Goal: Contribute content: Contribute content

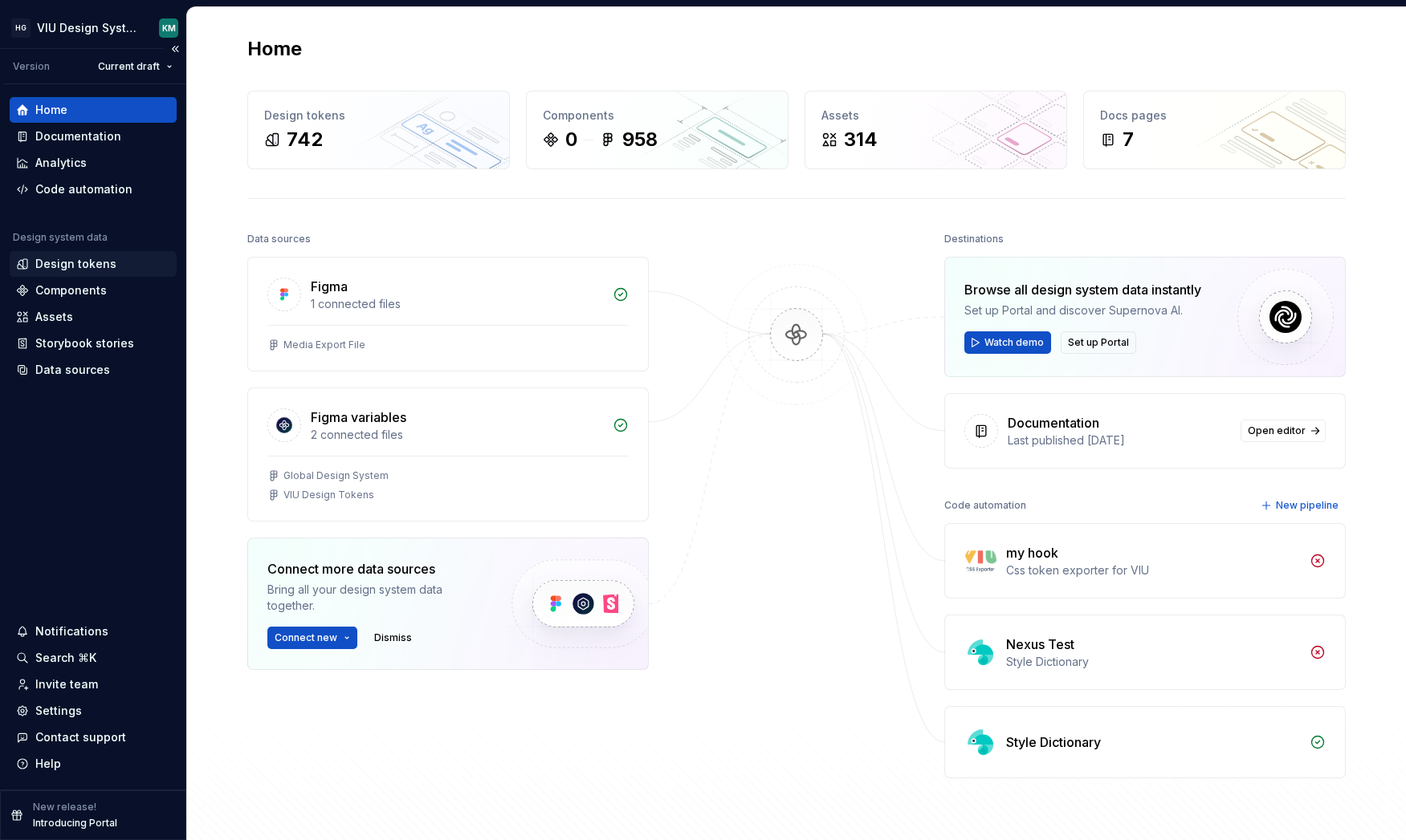
click at [91, 263] on div "Design tokens" at bounding box center [76, 264] width 81 height 16
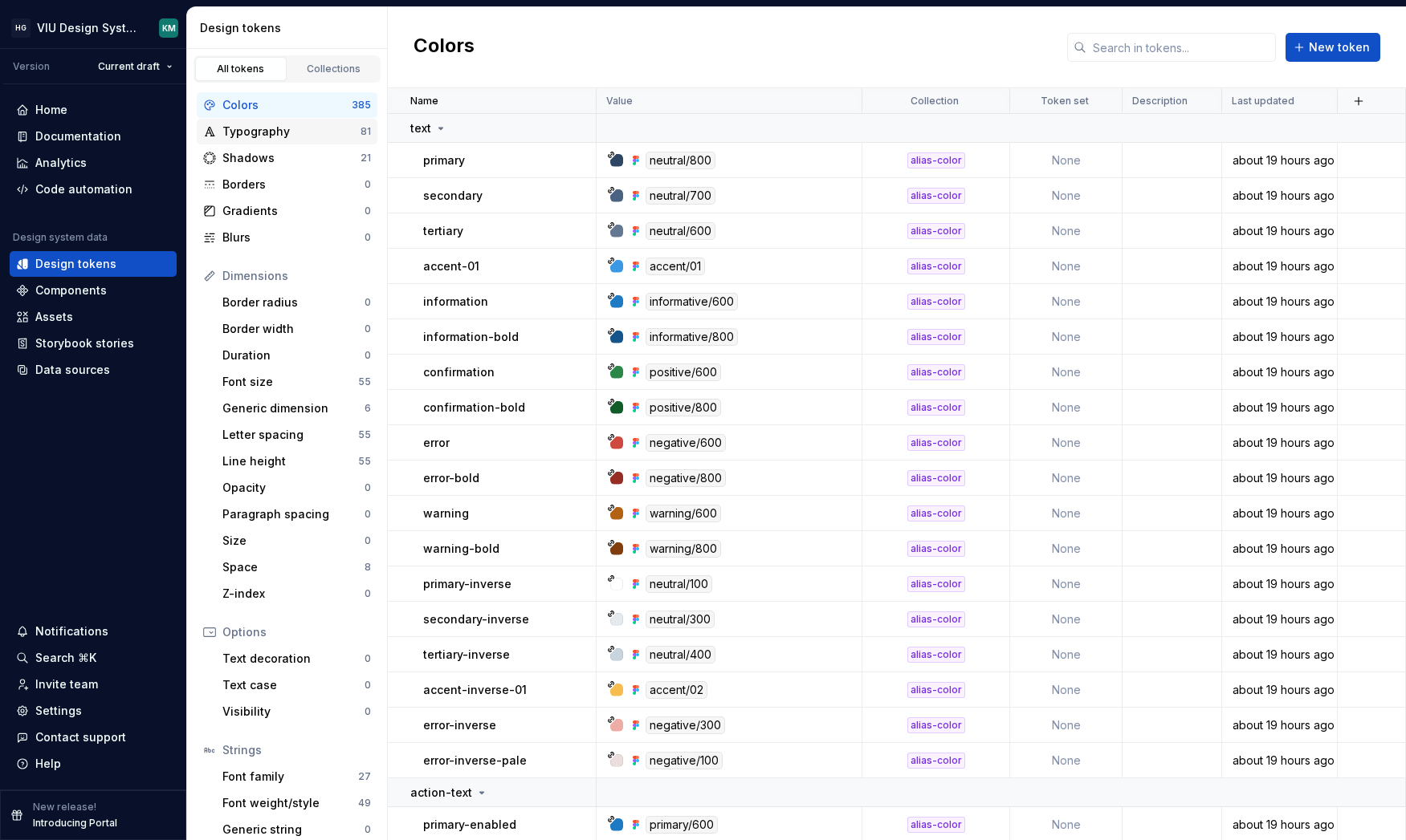
click at [265, 137] on div "Typography" at bounding box center [291, 132] width 138 height 16
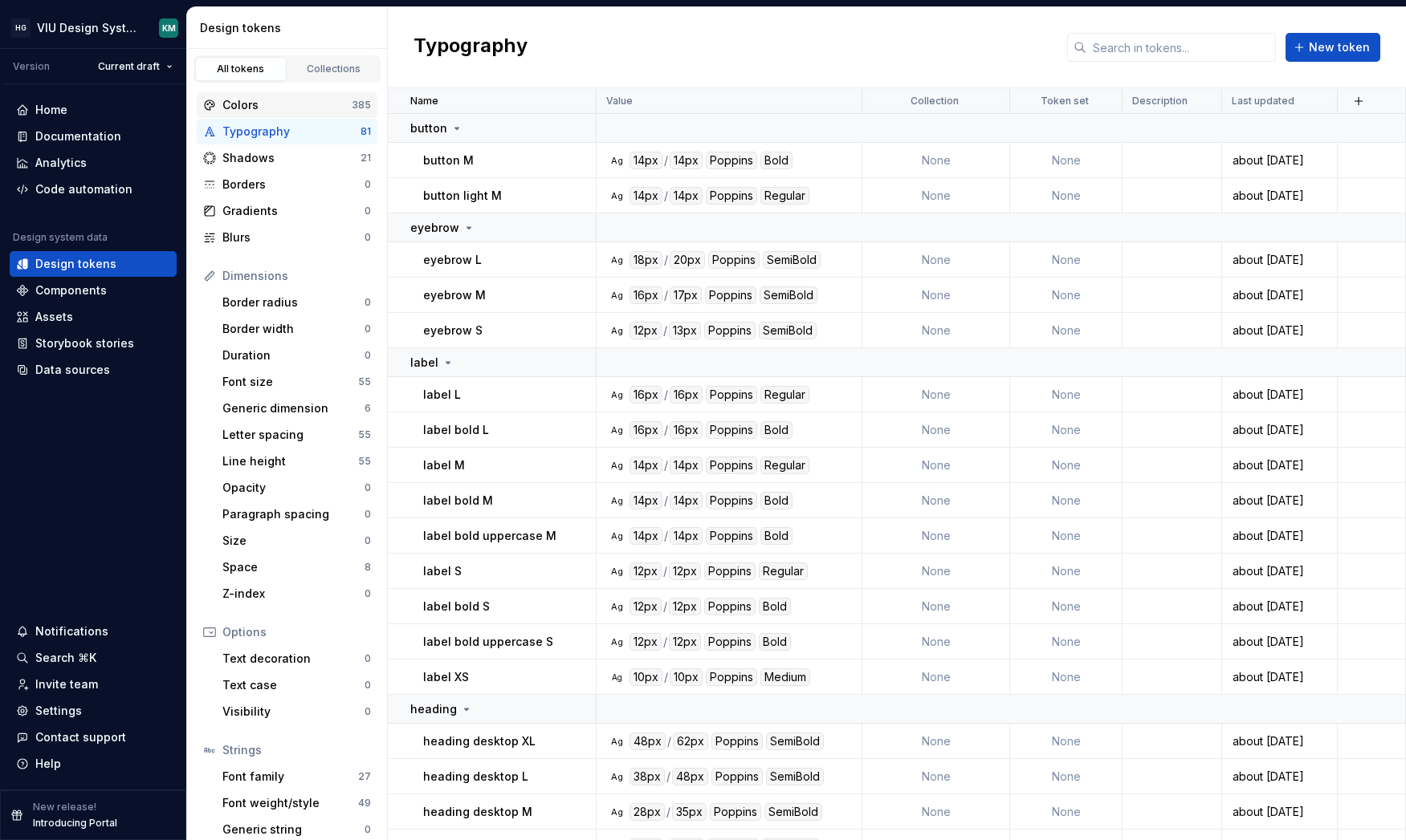
click at [276, 105] on div "Colors" at bounding box center [286, 105] width 129 height 16
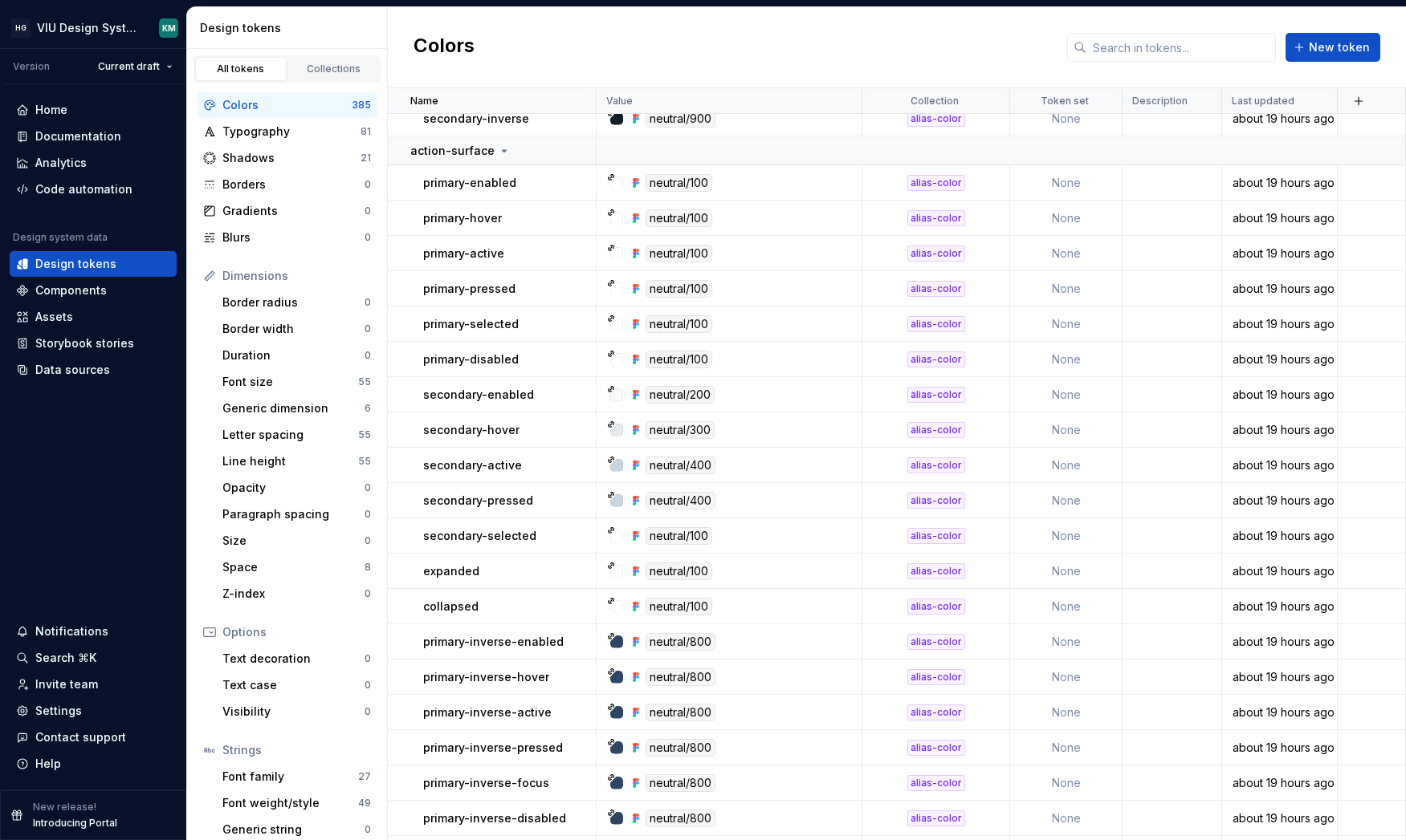
scroll to position [1799, 0]
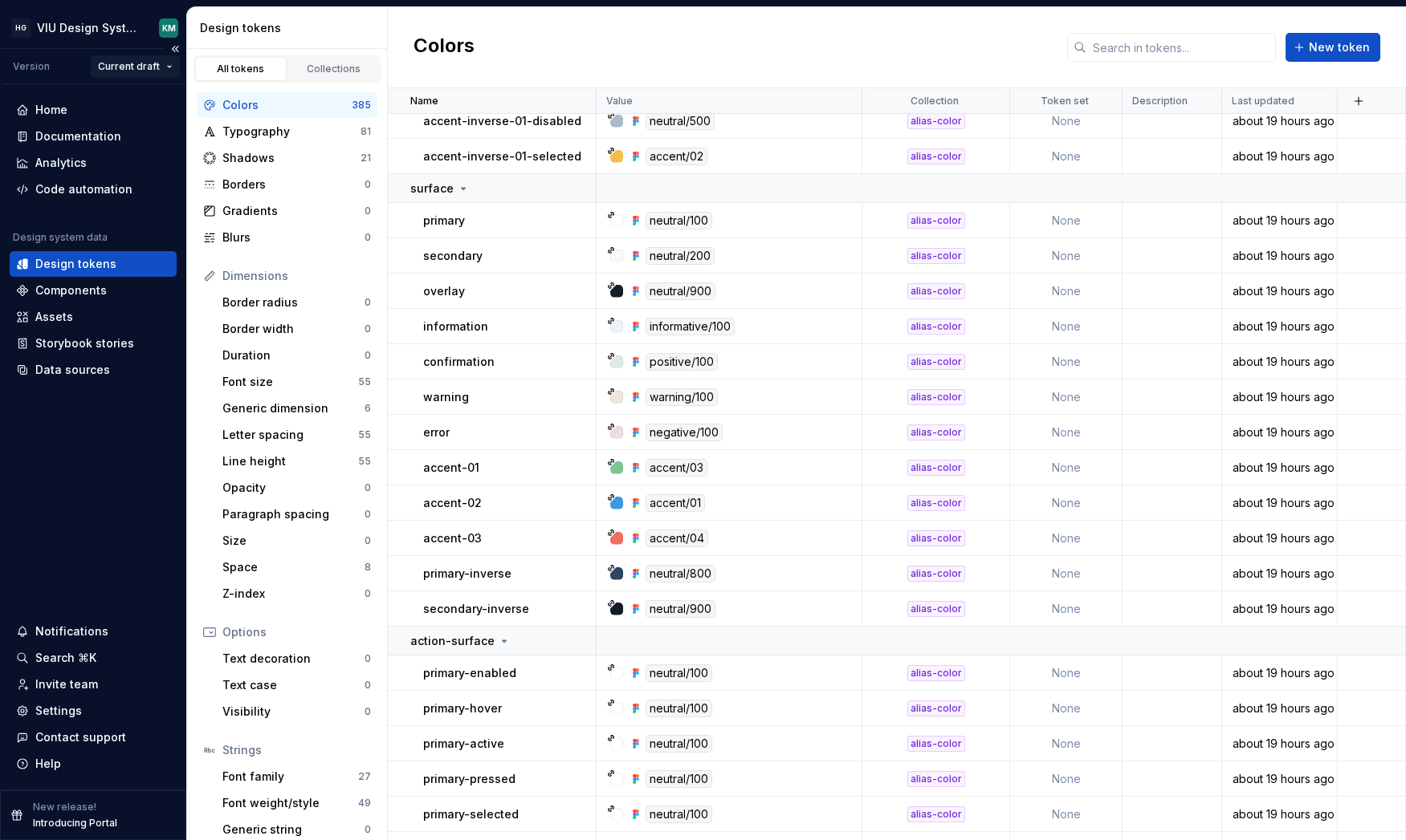
click at [152, 65] on html "HG VIU Design System KM Version Current draft Home Documentation Analytics Code…" at bounding box center [703, 420] width 1406 height 840
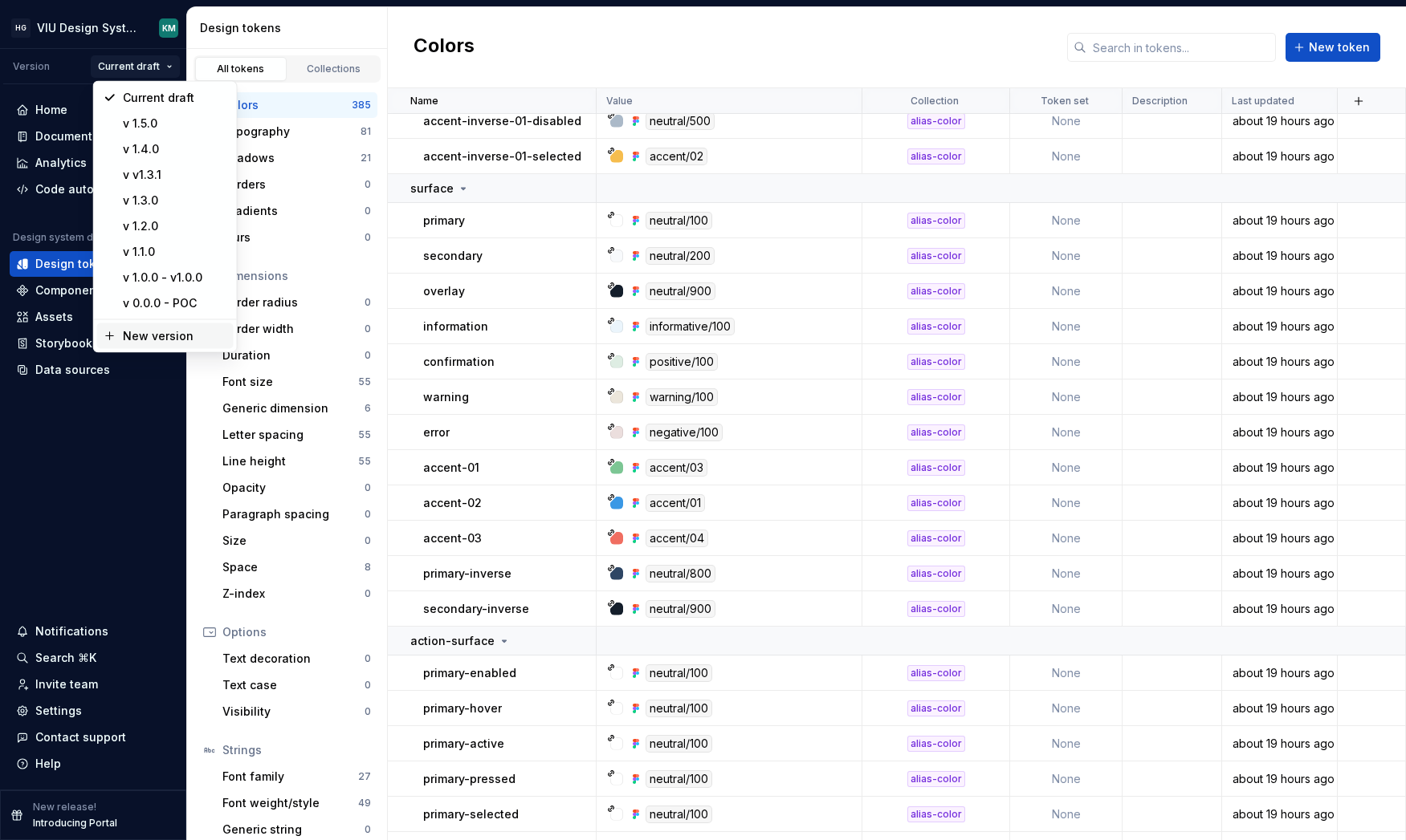
click at [173, 340] on div "New version" at bounding box center [175, 337] width 105 height 16
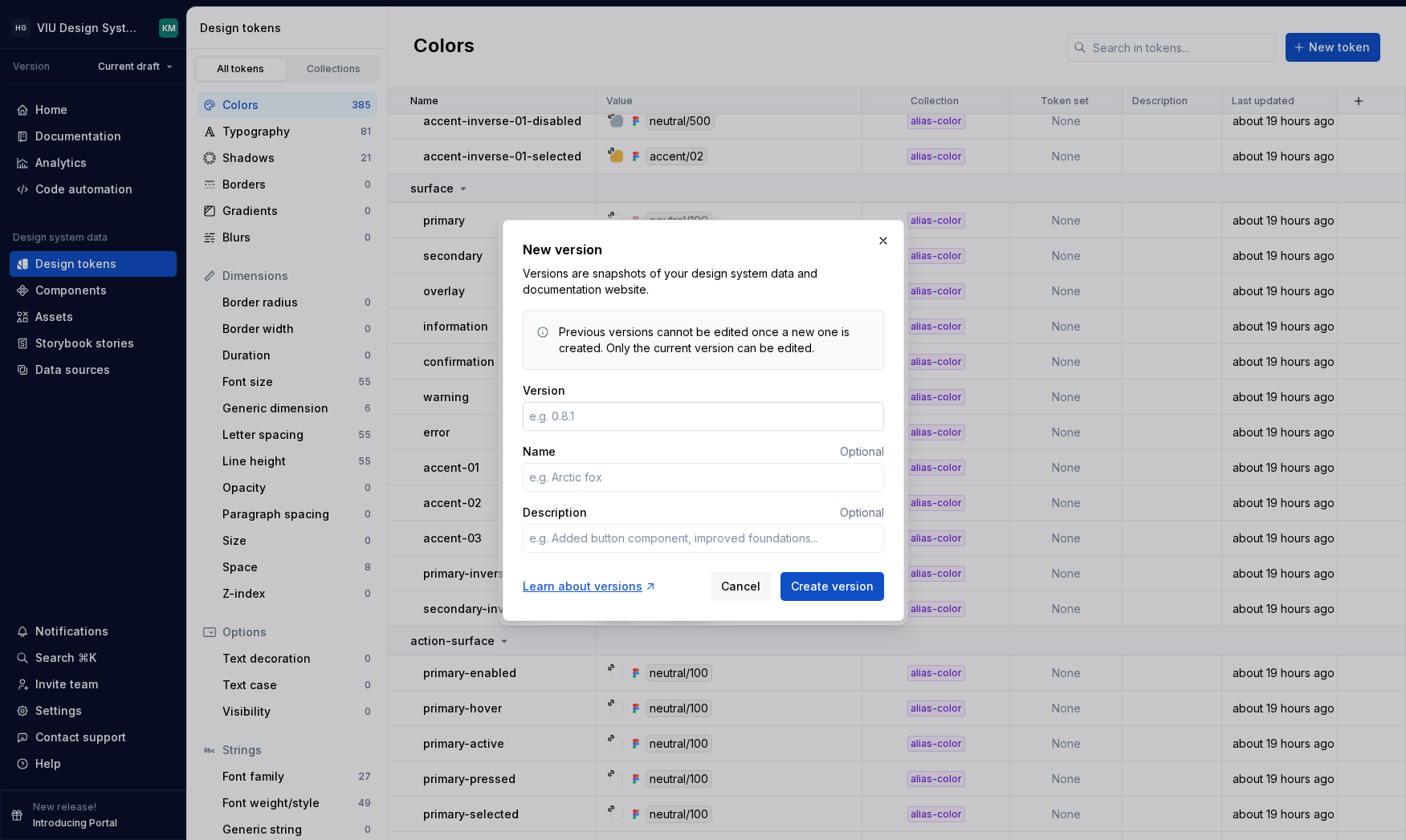
click at [591, 406] on input "Version" at bounding box center [703, 416] width 361 height 29
type input "1"
type textarea "*"
type input "1.6.0"
type textarea "*"
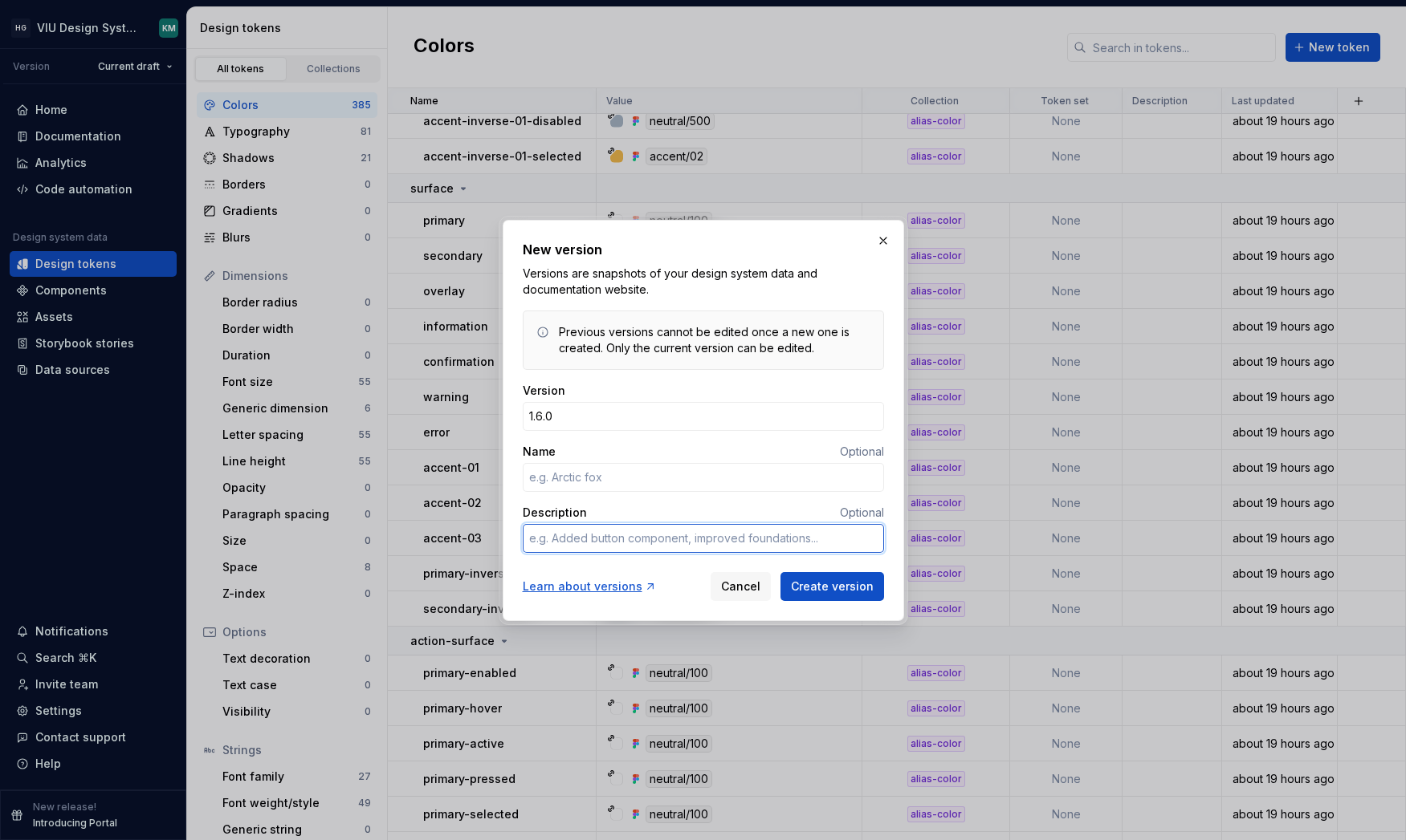
click at [584, 539] on textarea "Description" at bounding box center [703, 539] width 361 height 29
type textarea "A"
type textarea "*"
type textarea "Ad"
type textarea "*"
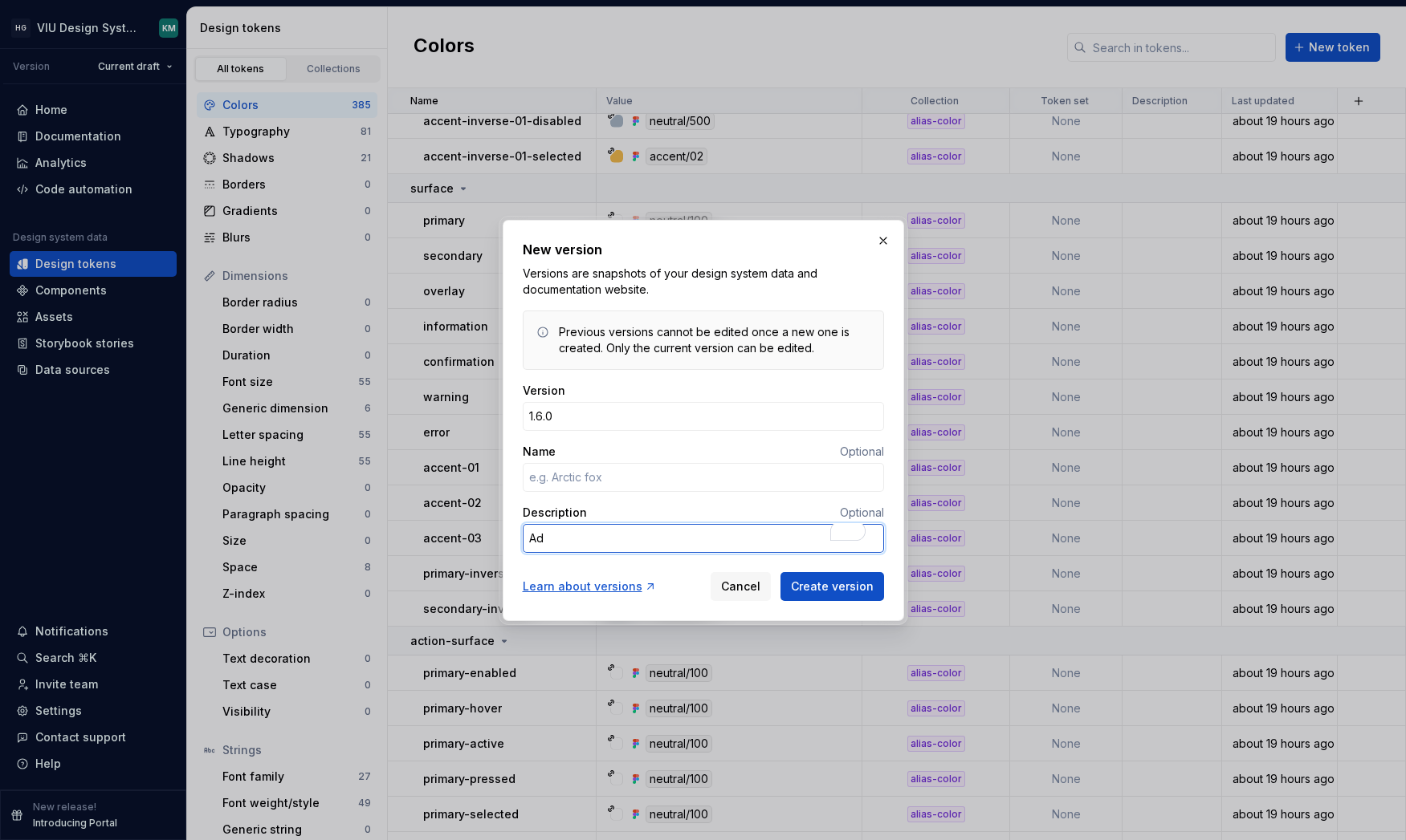
type textarea "Add"
type textarea "*"
type textarea "Addi"
type textarea "*"
type textarea "Addin"
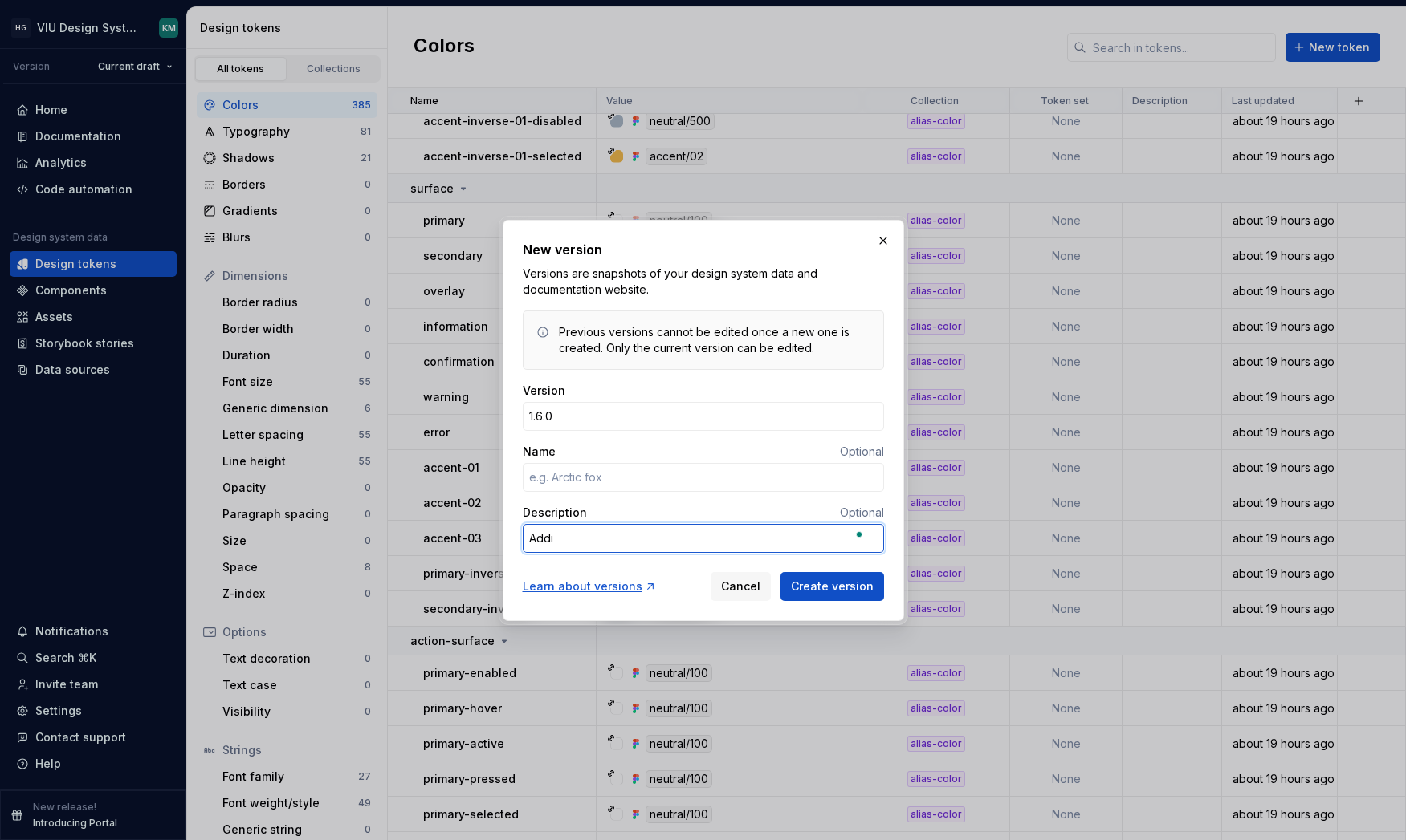
type textarea "*"
type textarea "Adding"
type textarea "*"
type textarea "Adding"
type textarea "*"
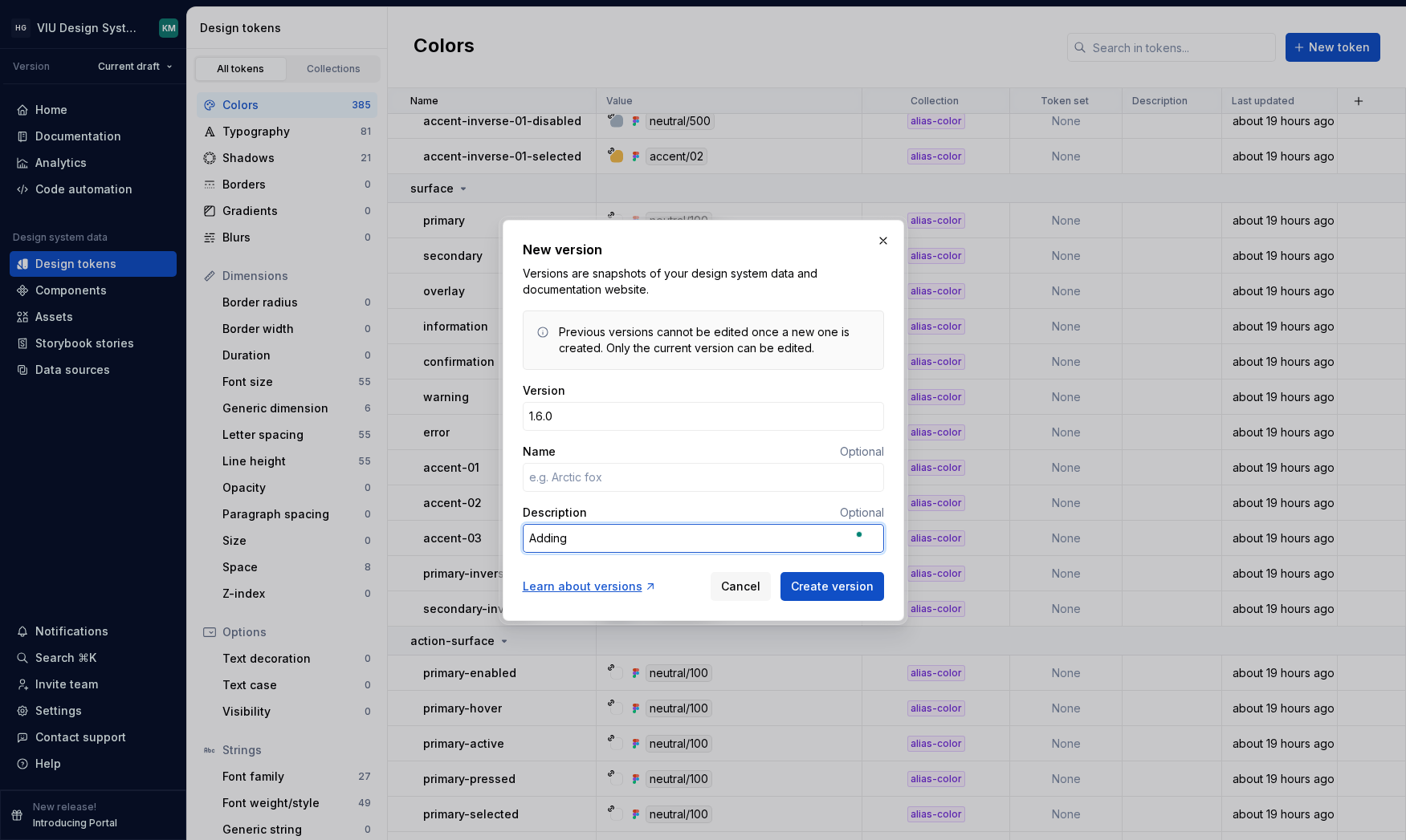
type textarea "Adding i"
type textarea "*"
type textarea "Adding in"
type textarea "*"
type textarea "Adding inv"
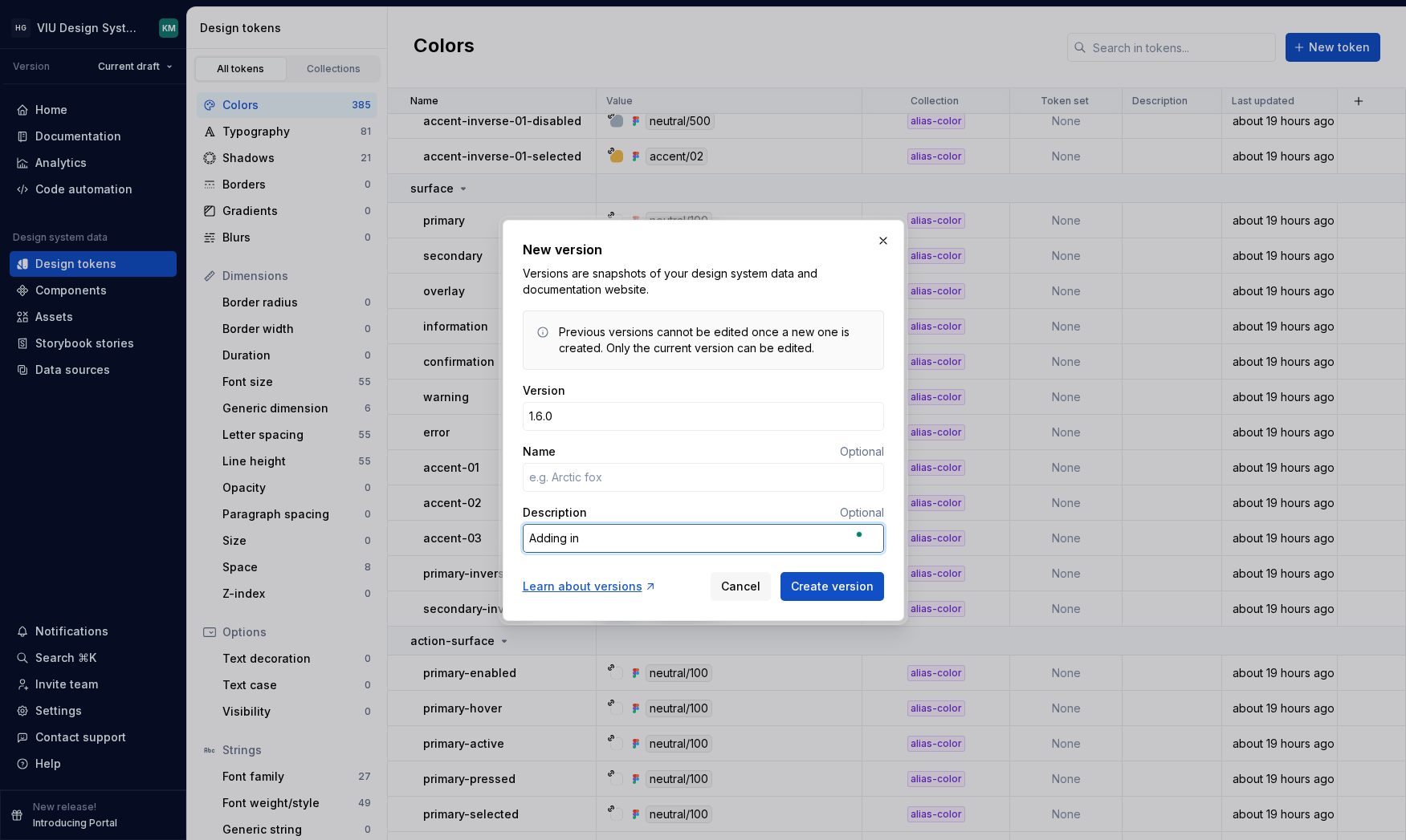
type textarea "*"
type textarea "Adding inve"
type textarea "*"
type textarea "Adding inver"
type textarea "*"
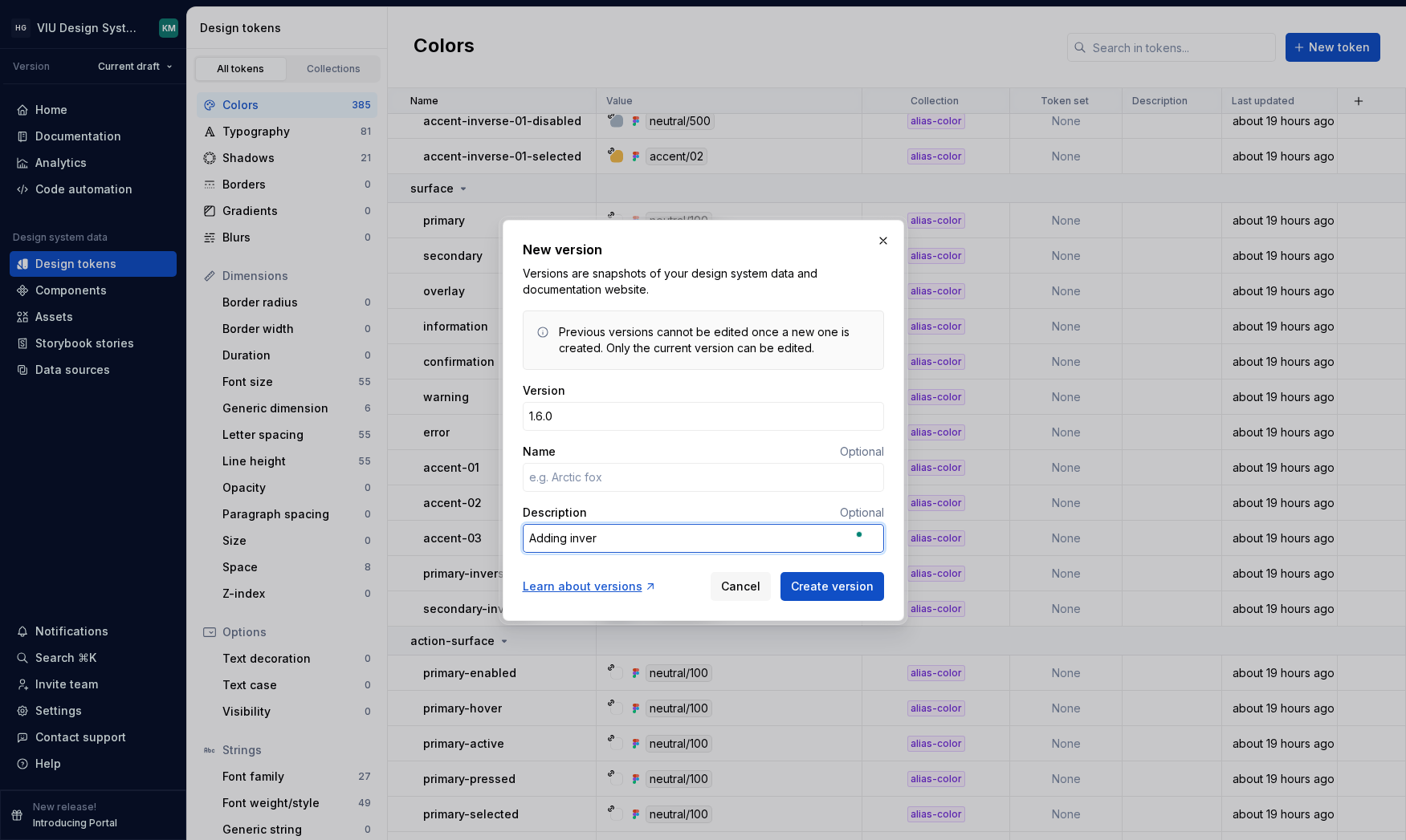
type textarea "Adding invere"
type textarea "*"
type textarea "Adding inver"
type textarea "*"
type textarea "Adding invers"
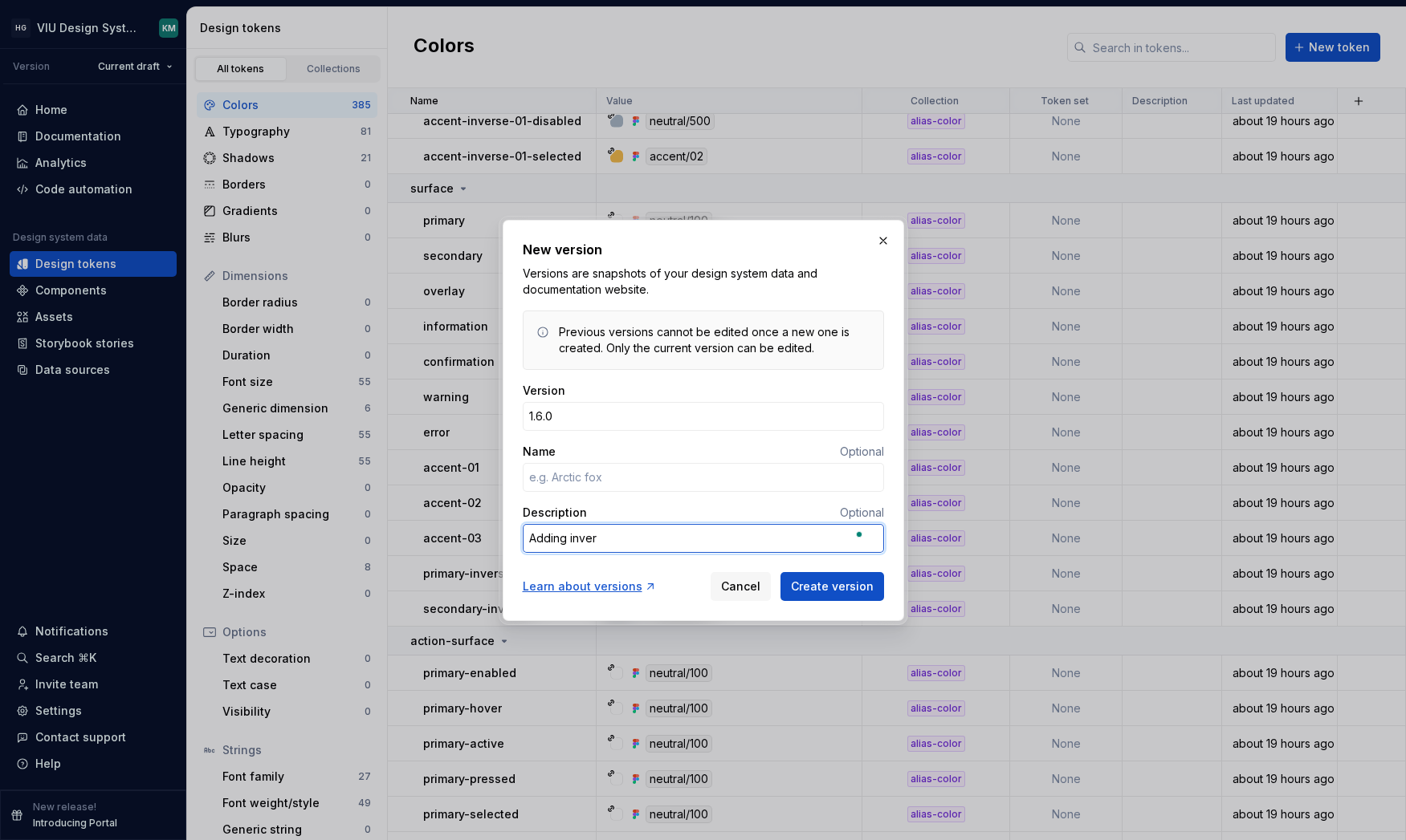
type textarea "*"
type textarea "Adding inverse"
type textarea "*"
type textarea "Adding inverse"
type textarea "*"
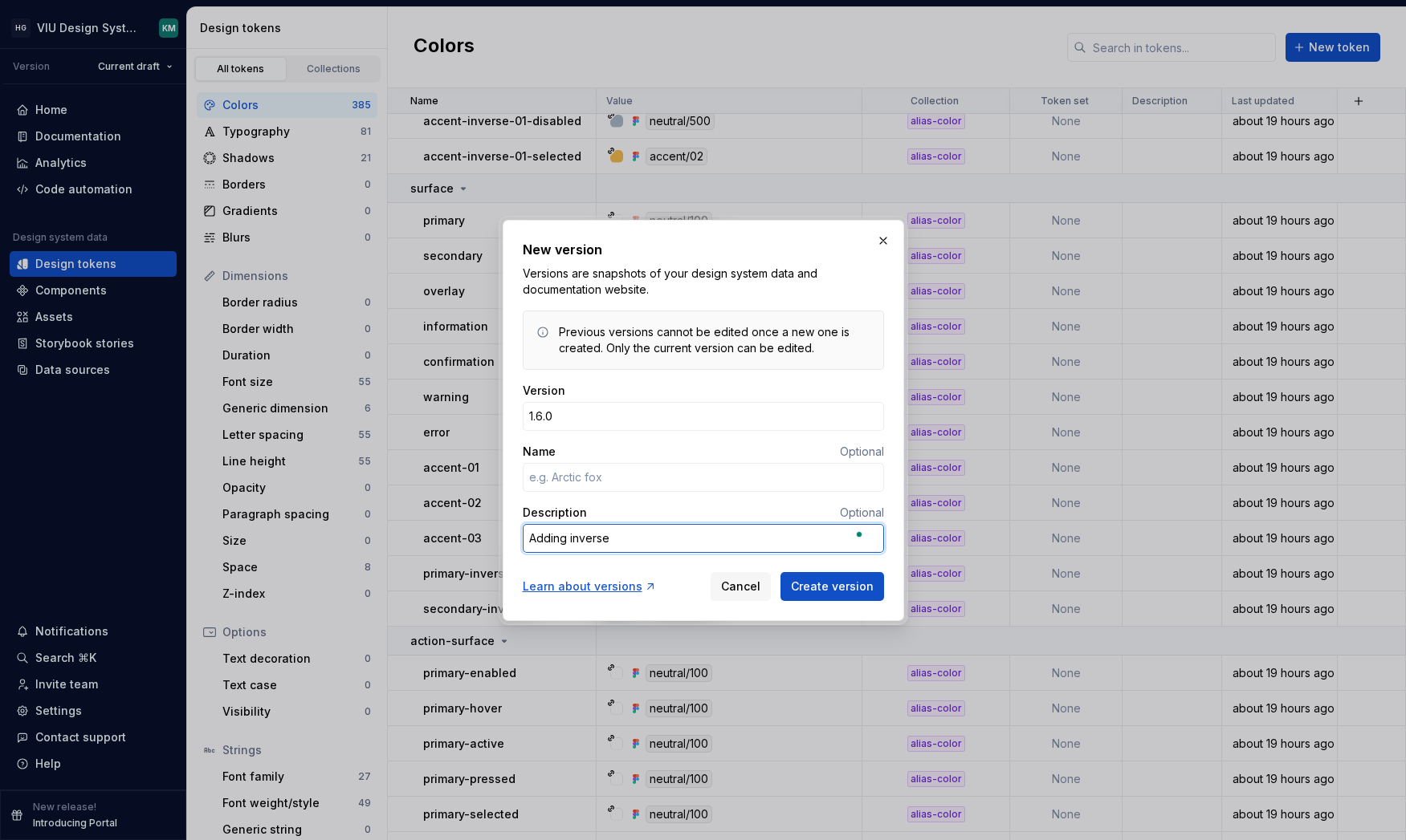
type textarea "Adding inverse c"
type textarea "*"
type textarea "Adding inverse co"
type textarea "*"
type textarea "Adding inverse col"
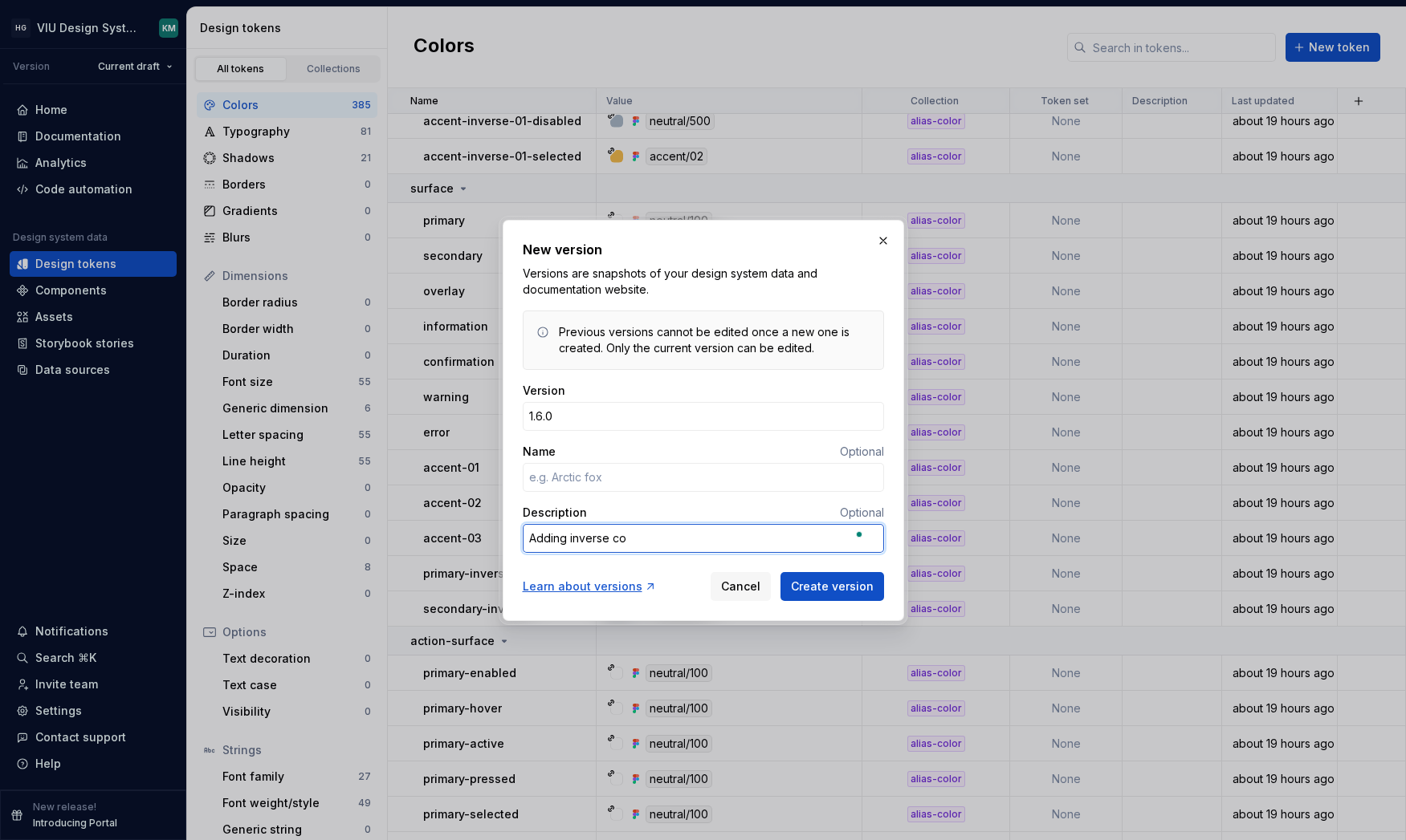
type textarea "*"
type textarea "Adding inverse colo"
type textarea "*"
type textarea "Adding inverse color"
type textarea "*"
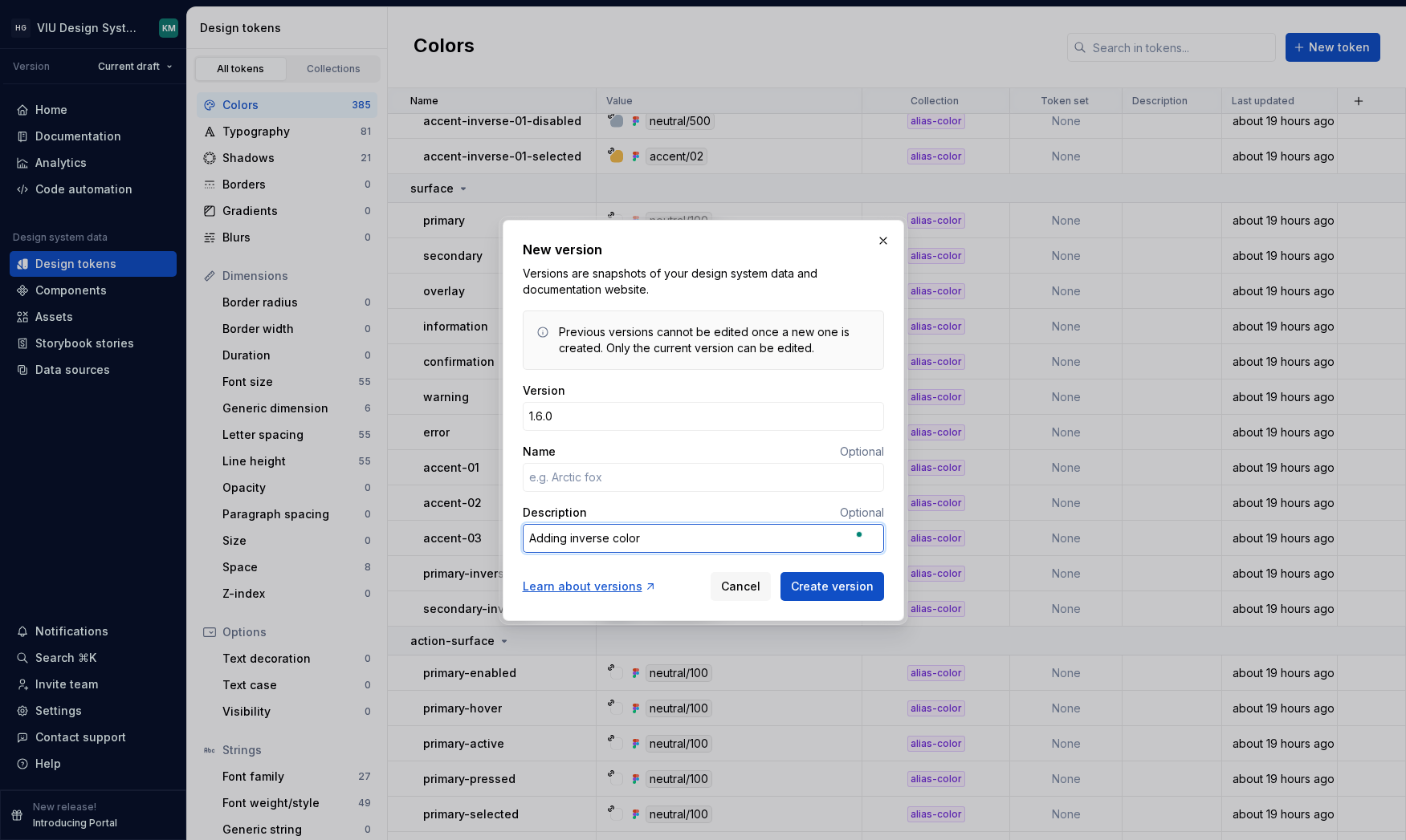
type textarea "Adding inverse color"
type textarea "*"
type textarea "Adding inverse color t"
type textarea "*"
type textarea "Adding inverse color to"
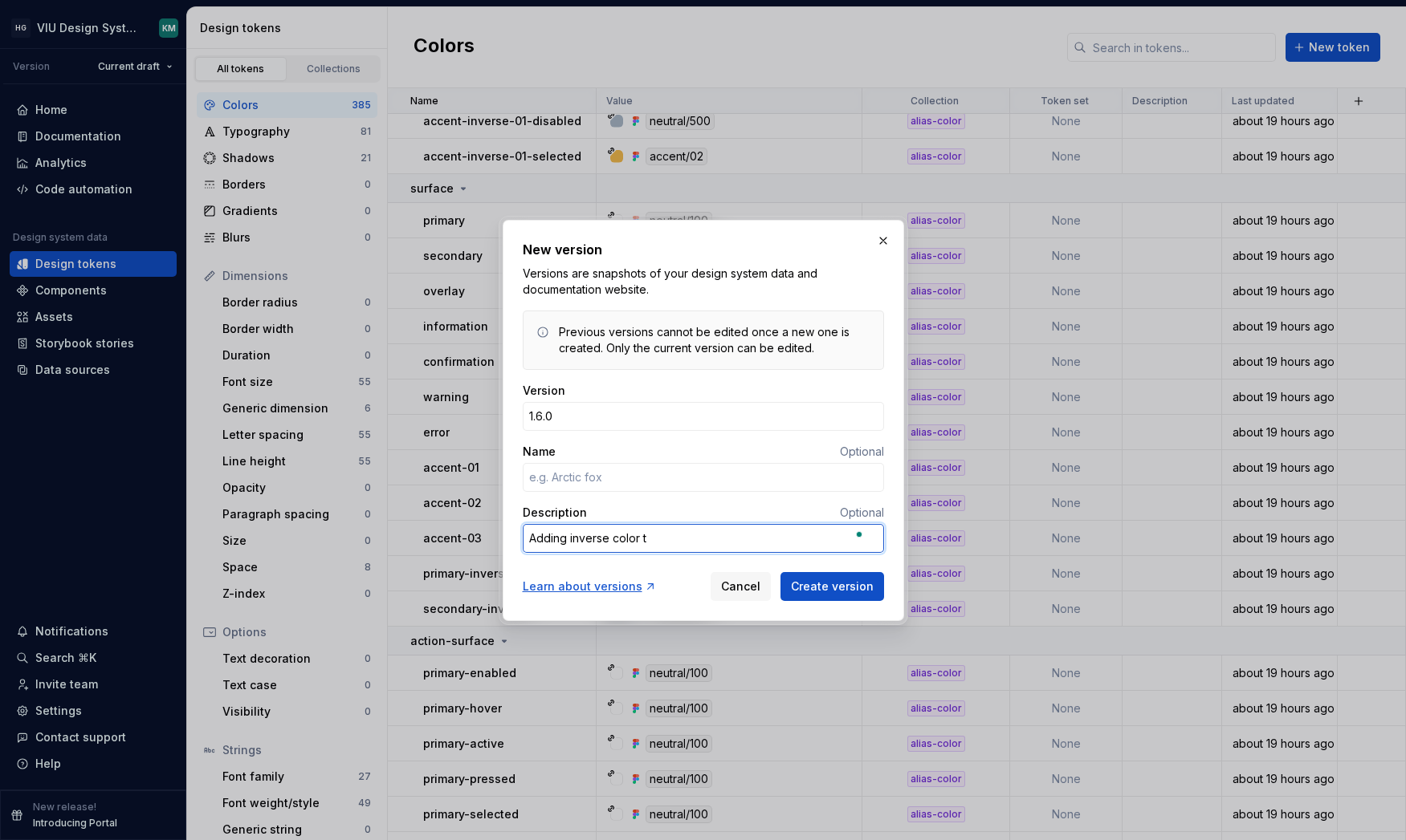
type textarea "*"
type textarea "Adding inverse color tok"
type textarea "*"
type textarea "Adding inverse color toke"
type textarea "*"
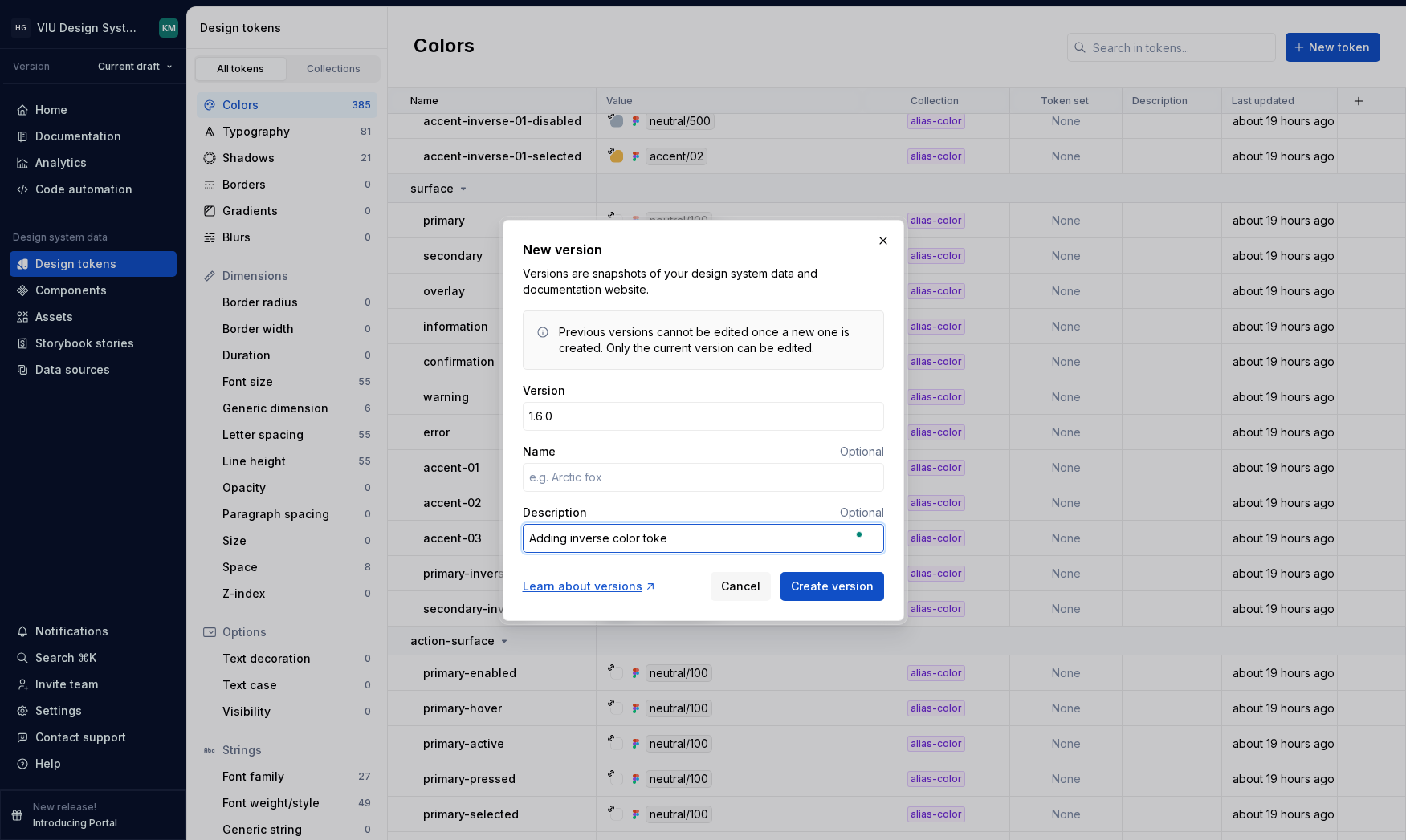
type textarea "Adding inverse color token"
type textarea "*"
type textarea "Adding inverse color tokens"
type textarea "*"
type textarea "Adding inverse color token"
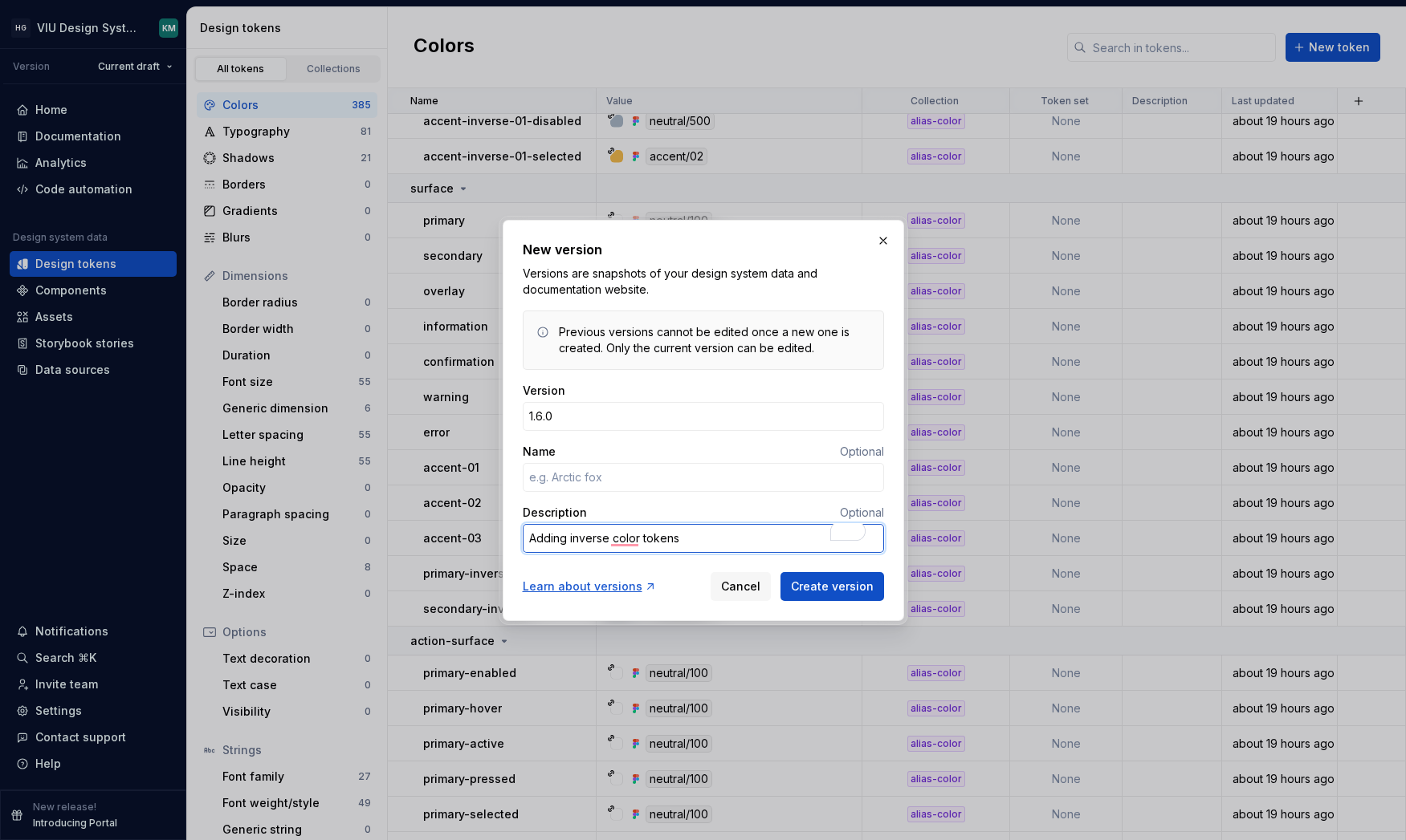
type textarea "*"
type textarea "Adding inverse color toke"
type textarea "*"
type textarea "Adding inverse color tok"
type textarea "*"
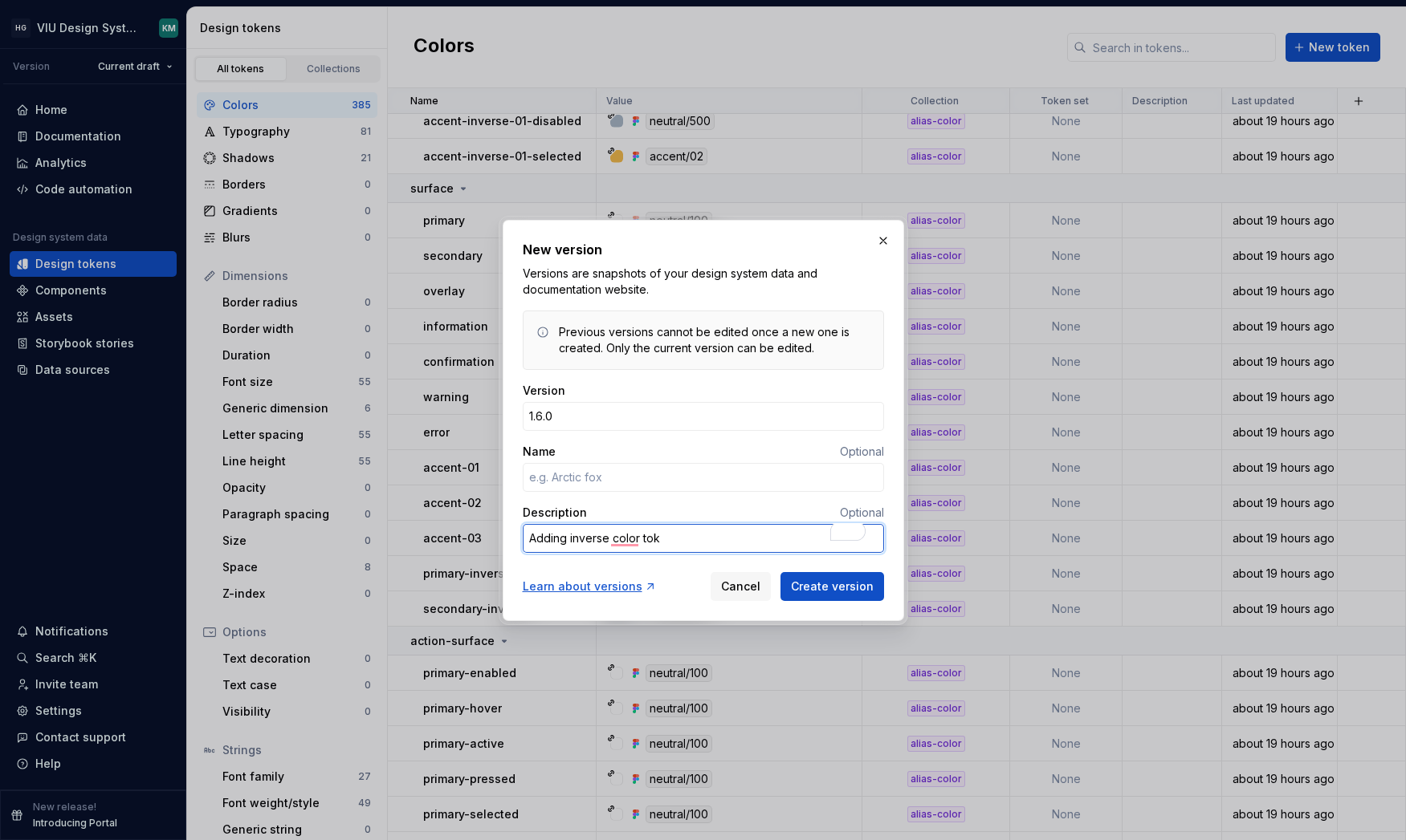
type textarea "Adding inverse color to"
type textarea "*"
type textarea "Adding inverse color t"
type textarea "*"
type textarea "Adding inverse color"
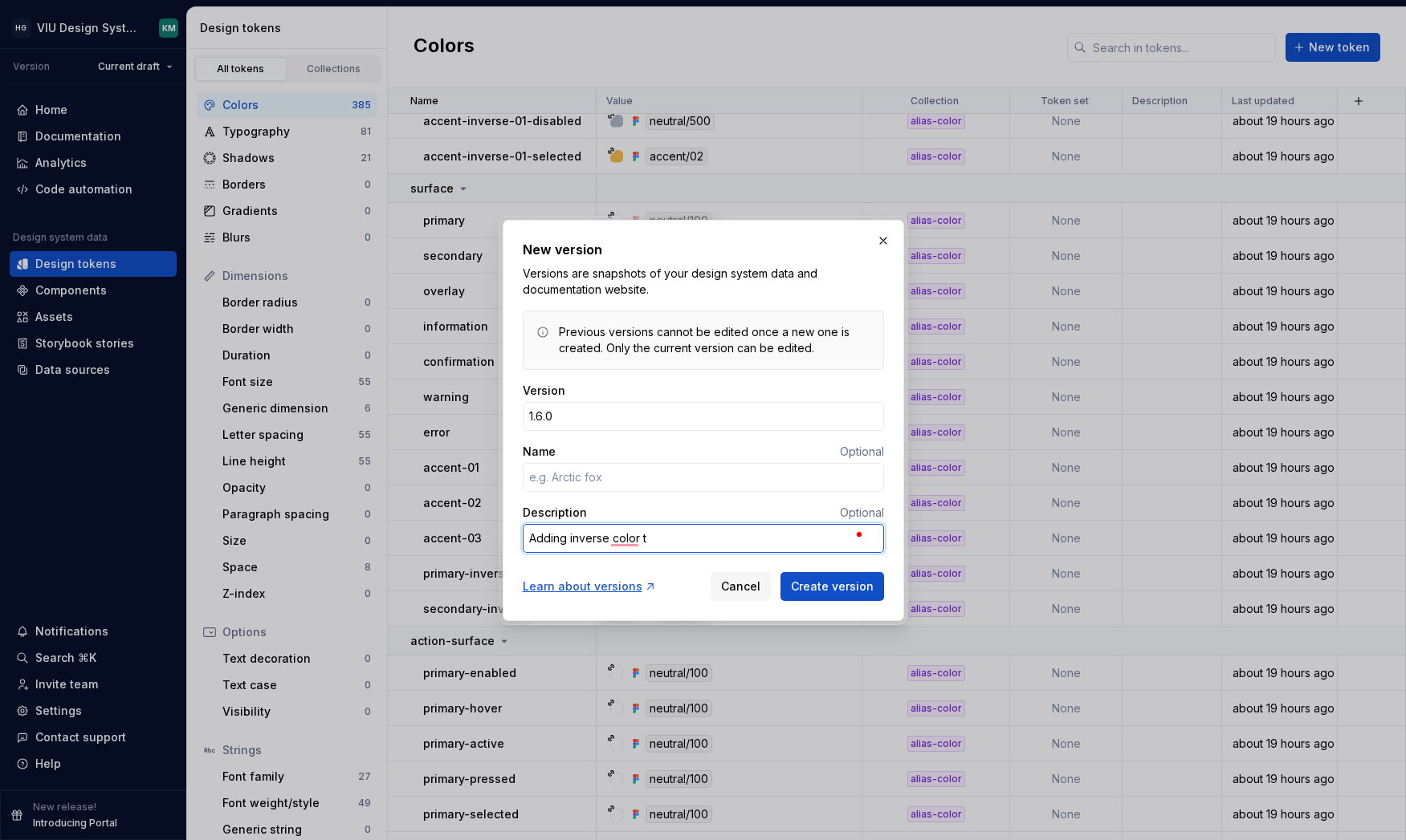
type textarea "*"
type textarea "Adding inverse color"
type textarea "*"
type textarea "Adding inverse colo"
type textarea "*"
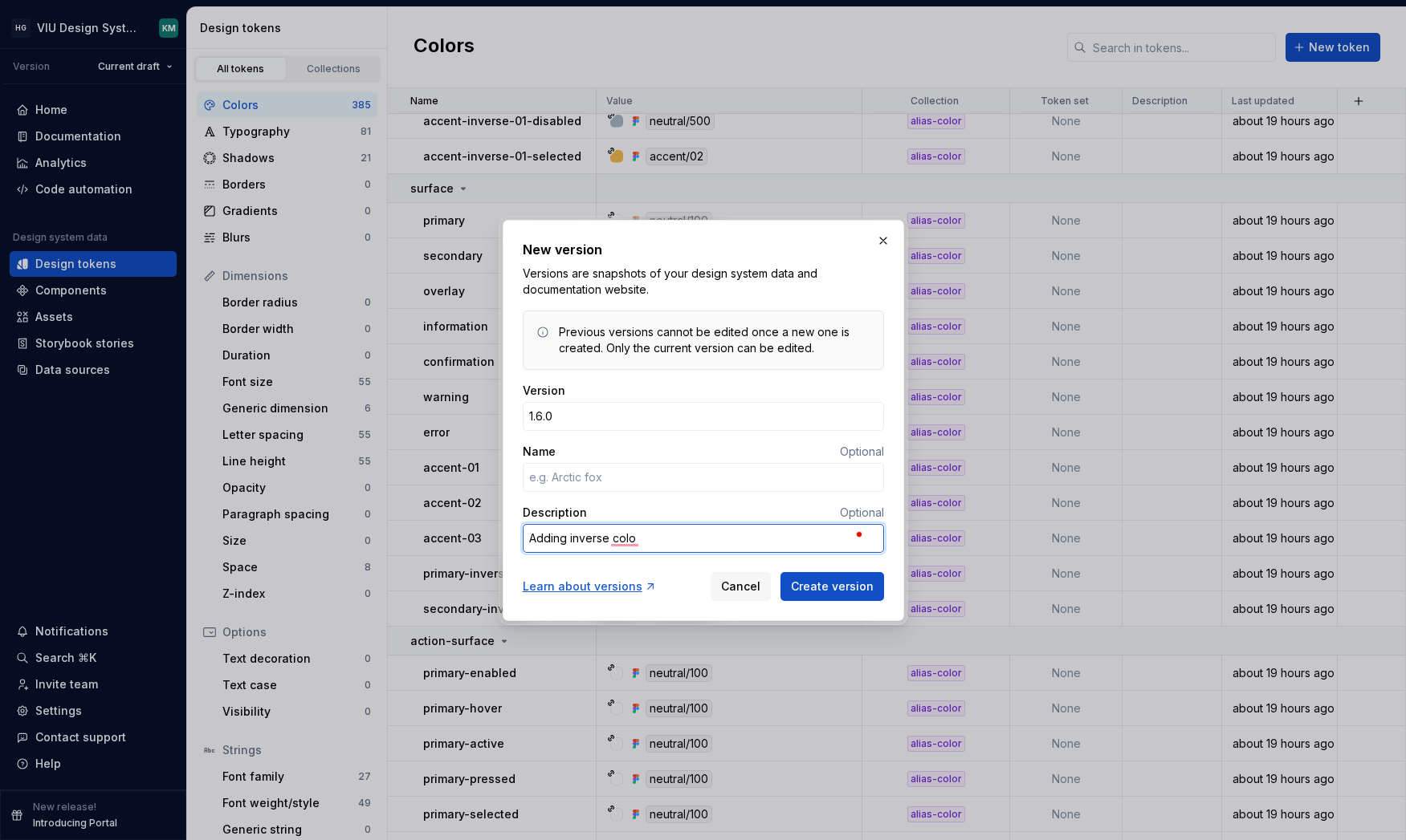
type textarea "Adding inverse col"
type textarea "*"
type textarea "Adding inverse co"
type textarea "*"
type textarea "Adding inverse c"
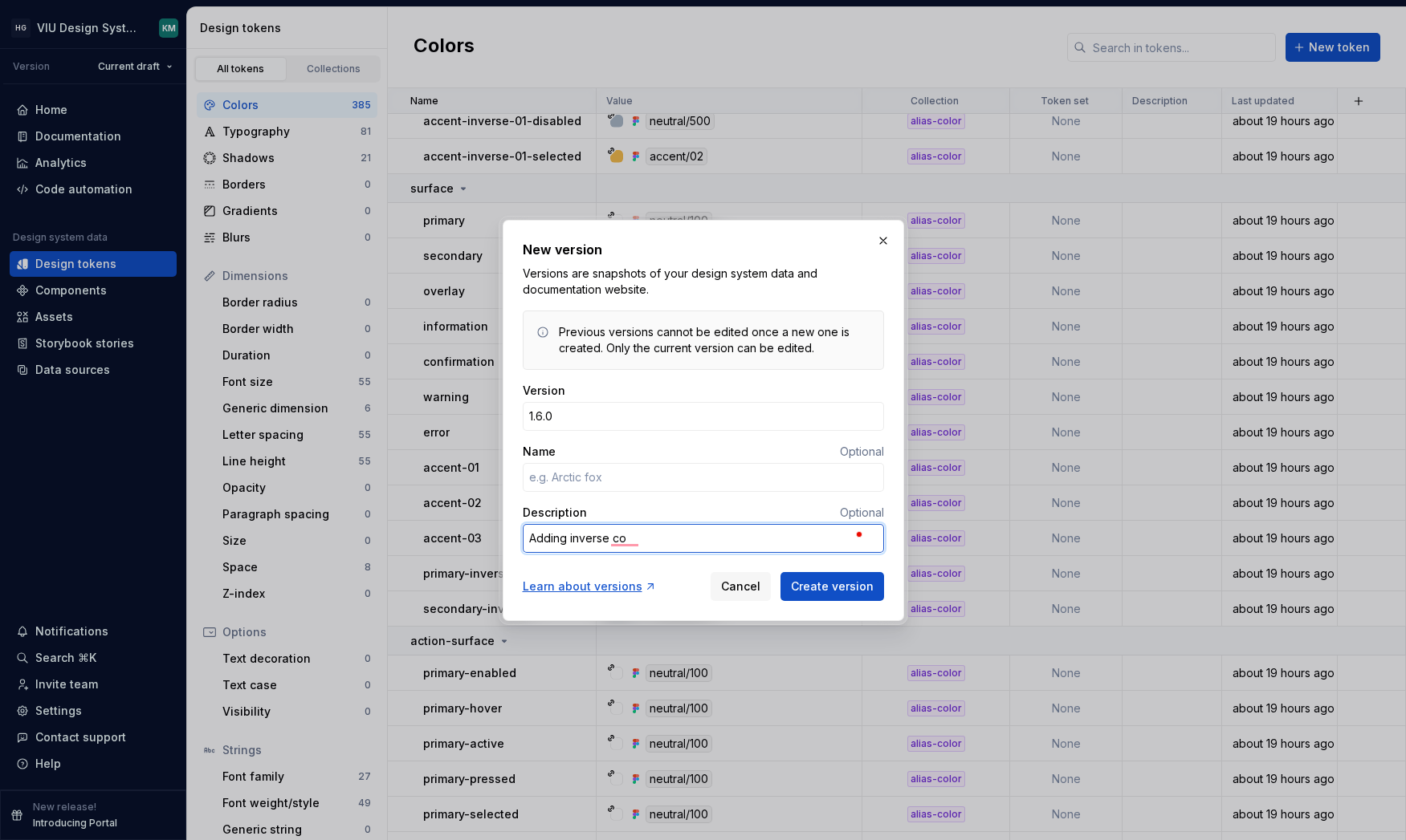
type textarea "*"
type textarea "Adding inverse"
type textarea "*"
type textarea "Adding inverse"
type textarea "*"
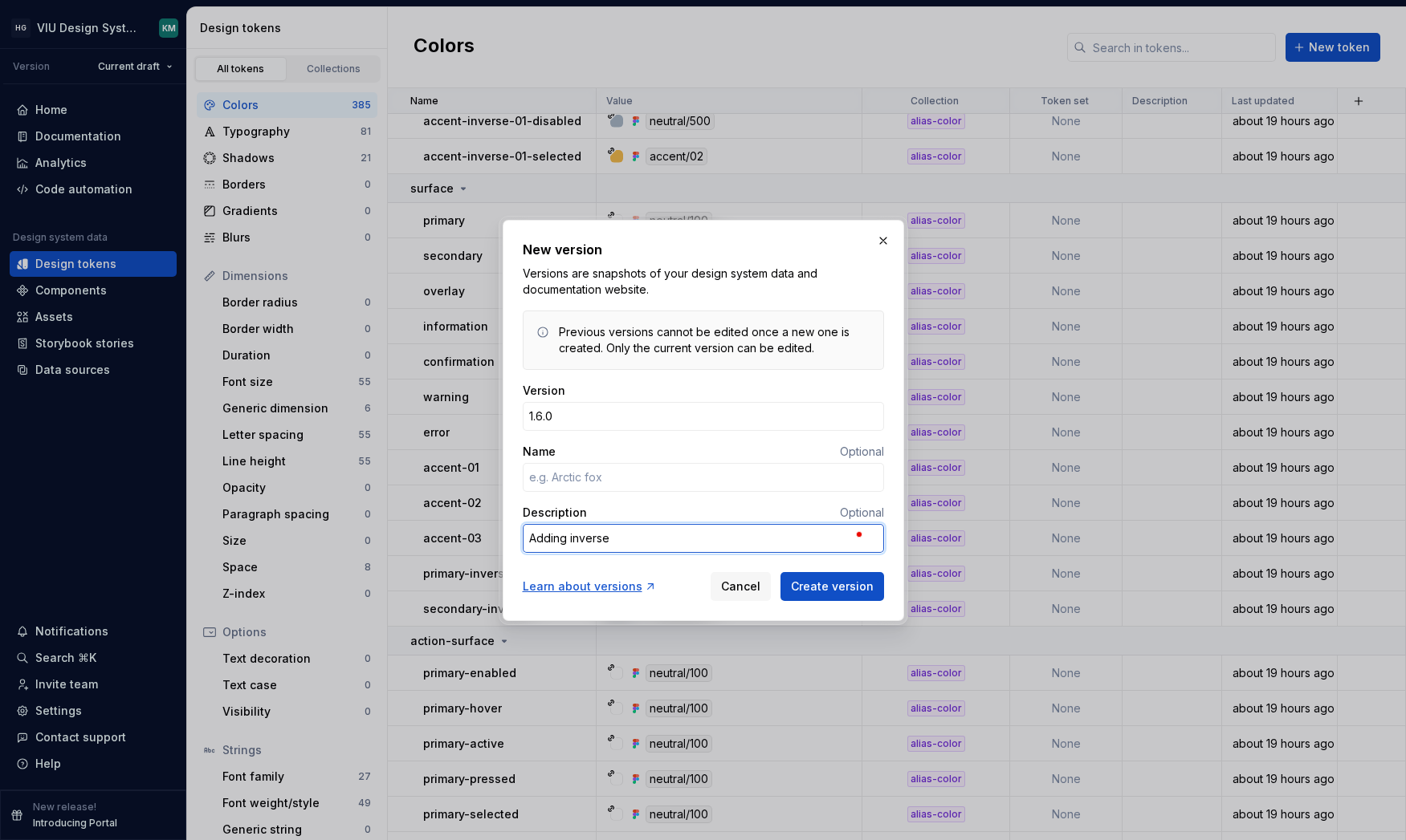
type textarea "Adding invers"
type textarea "*"
type textarea "Adding inver"
type textarea "*"
type textarea "Adding inve"
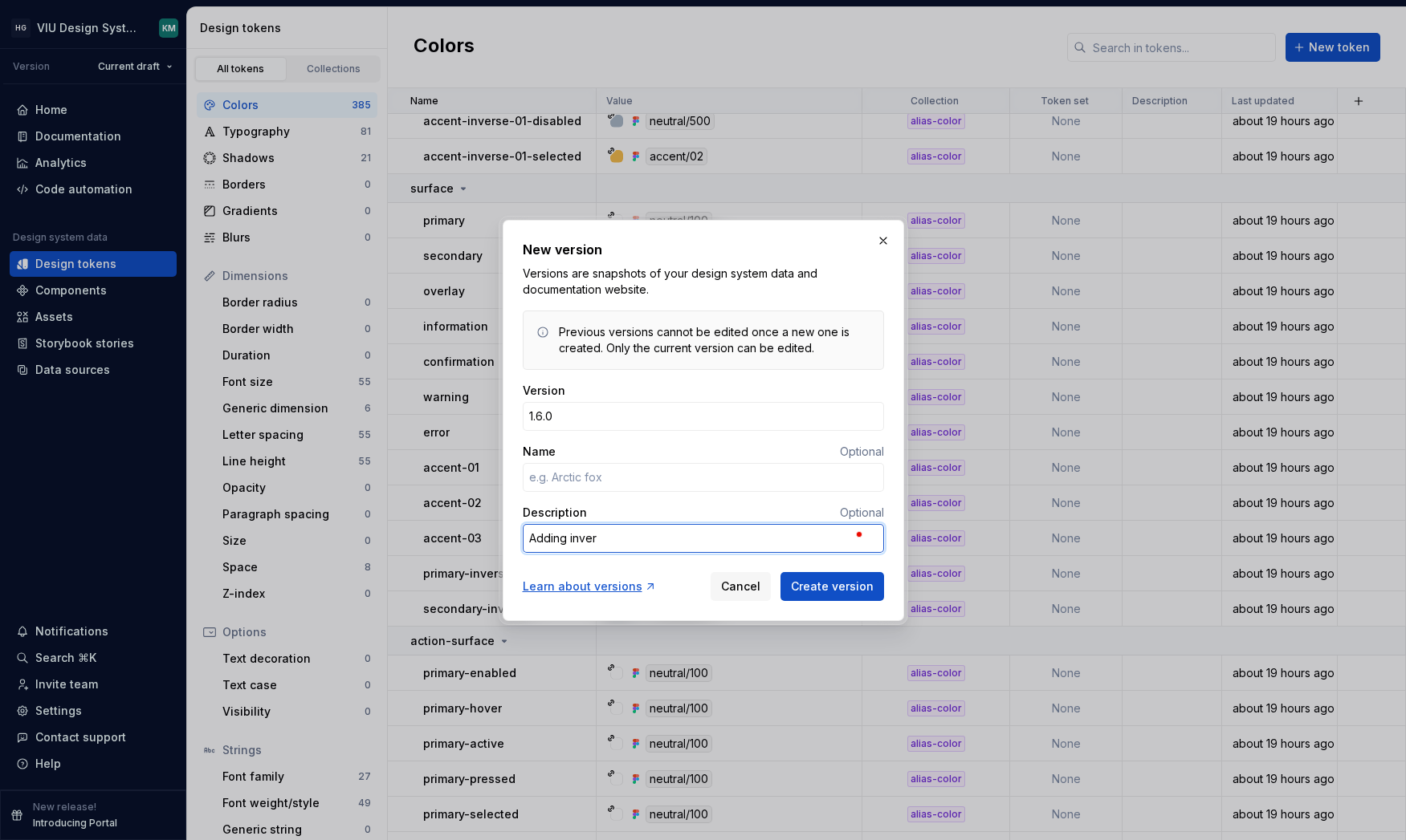
type textarea "*"
type textarea "Adding inv"
type textarea "*"
type textarea "Adding in"
type textarea "*"
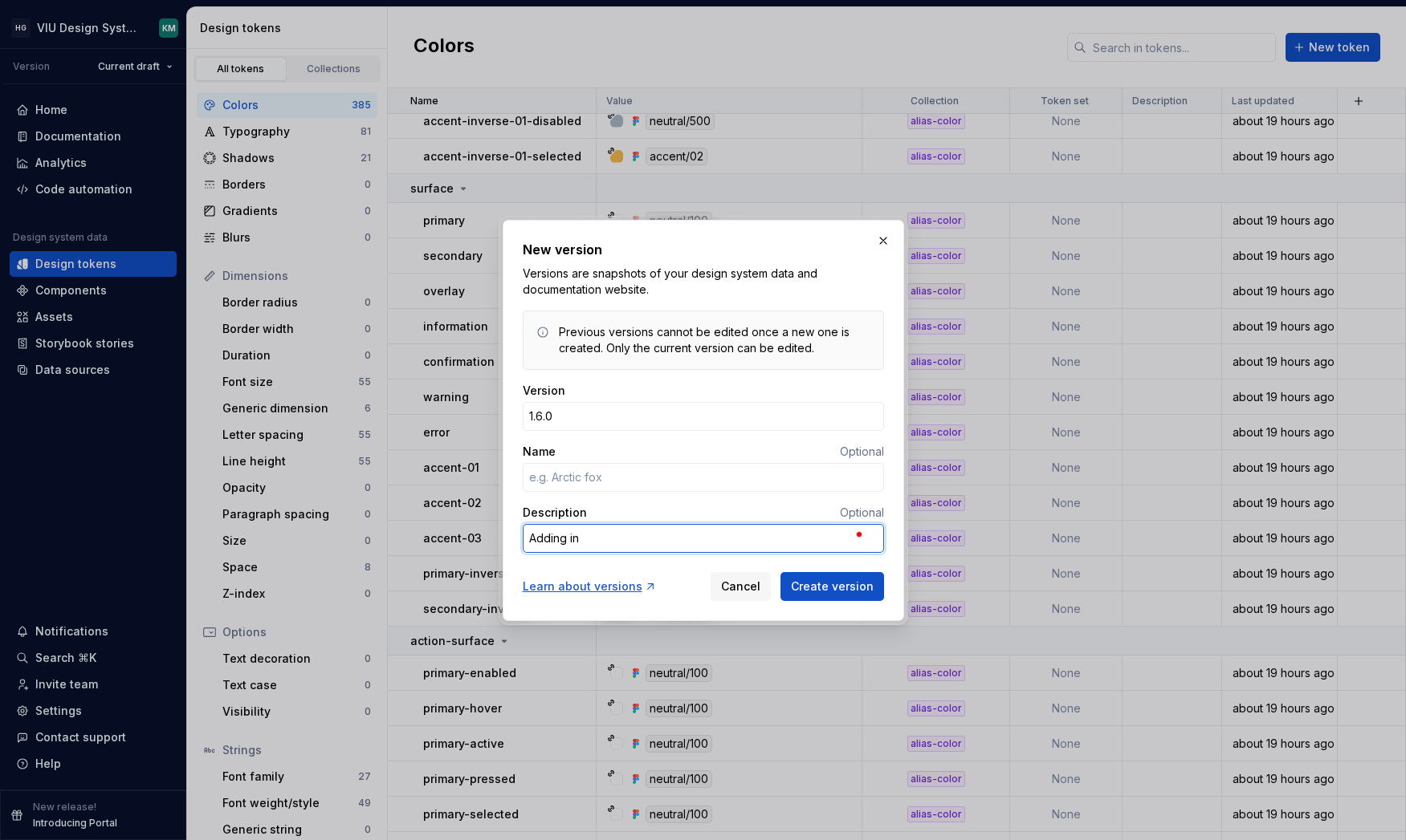
type textarea "Adding i"
type textarea "*"
type textarea "Adding"
type textarea "*"
type textarea "Adding"
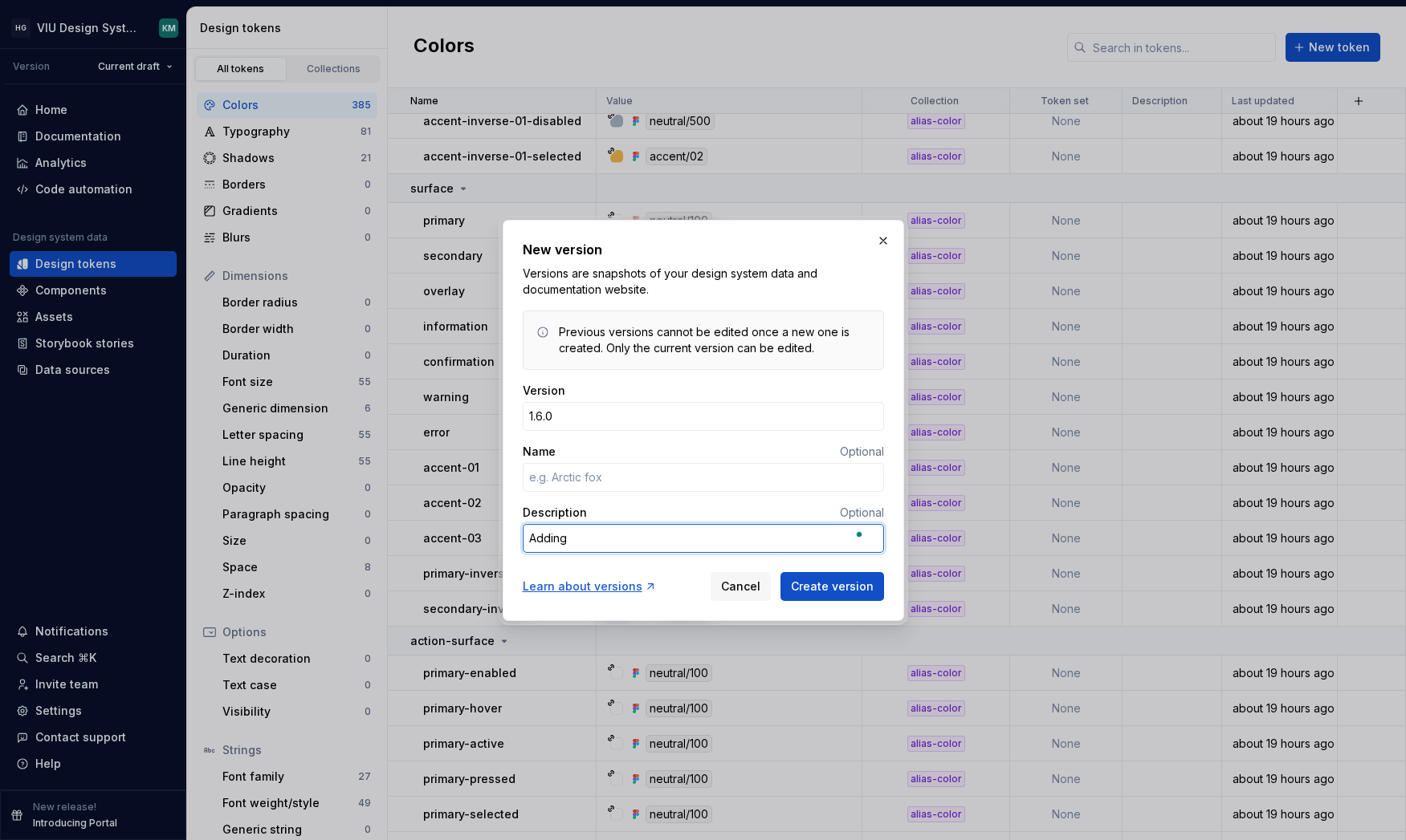
type textarea "*"
type textarea "Addin"
type textarea "*"
type textarea "Addi"
type textarea "*"
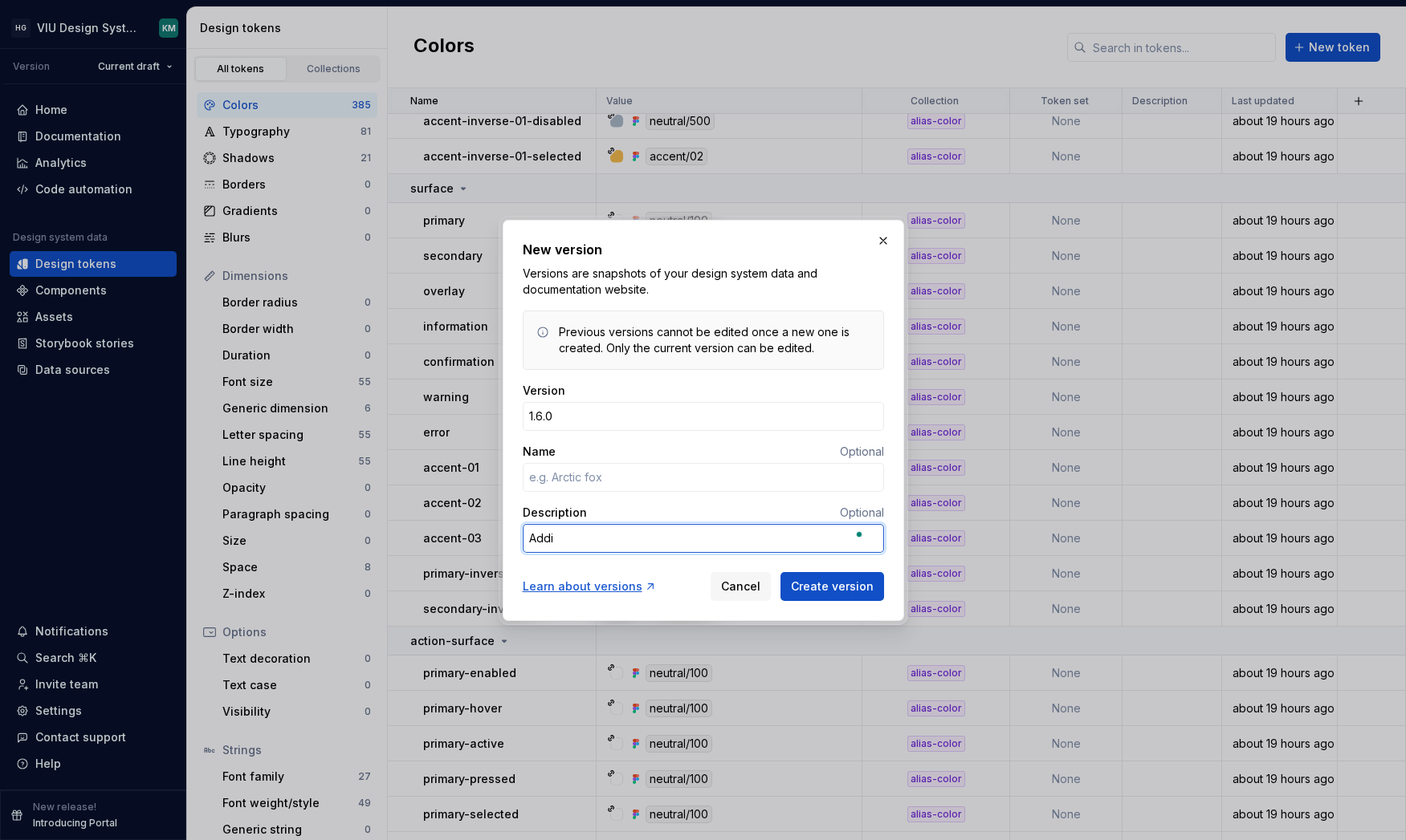
type textarea "Add"
type textarea "*"
type textarea "Ad"
type textarea "*"
type textarea "A"
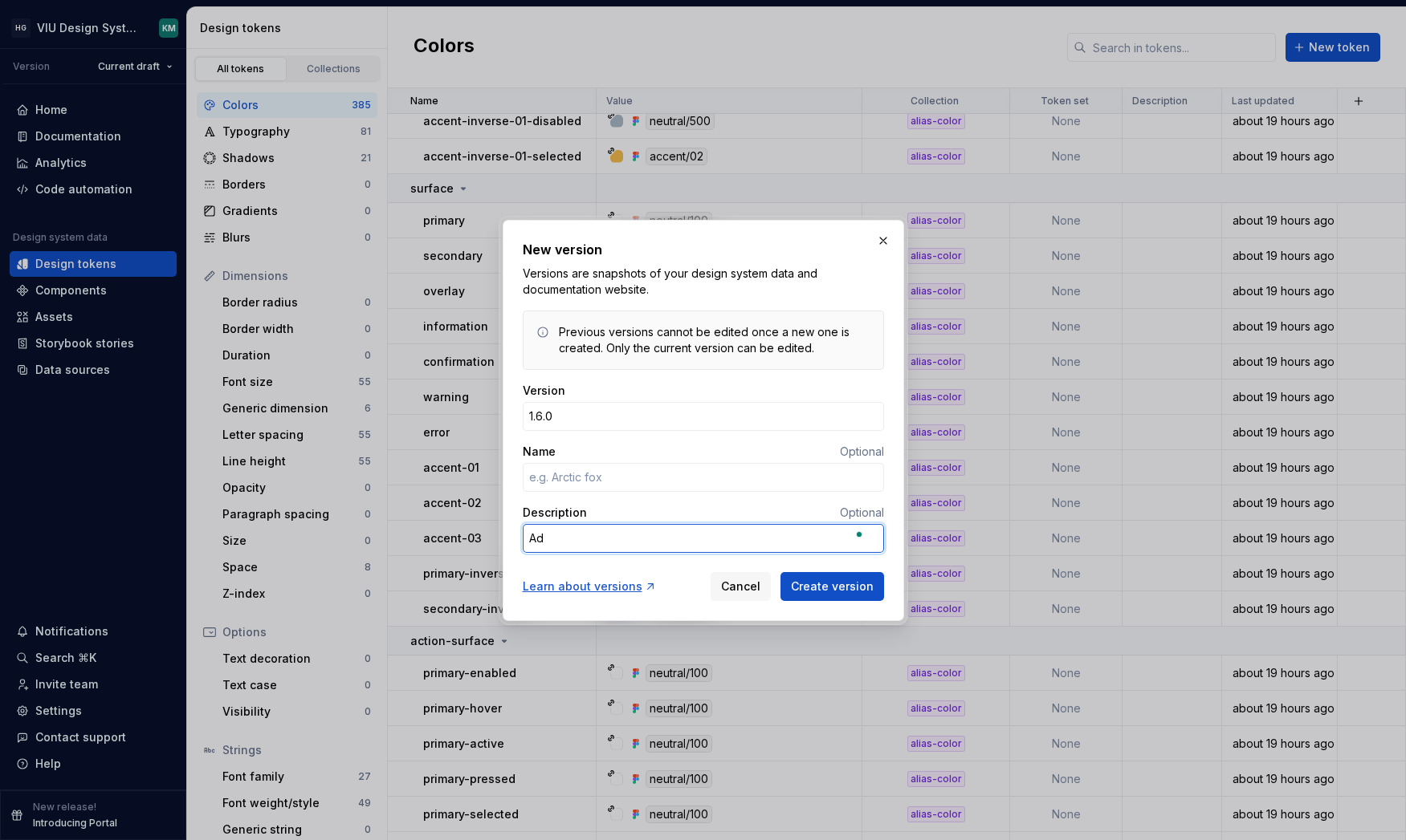
type textarea "*"
type textarea "p"
type textarea "*"
type textarea "pd"
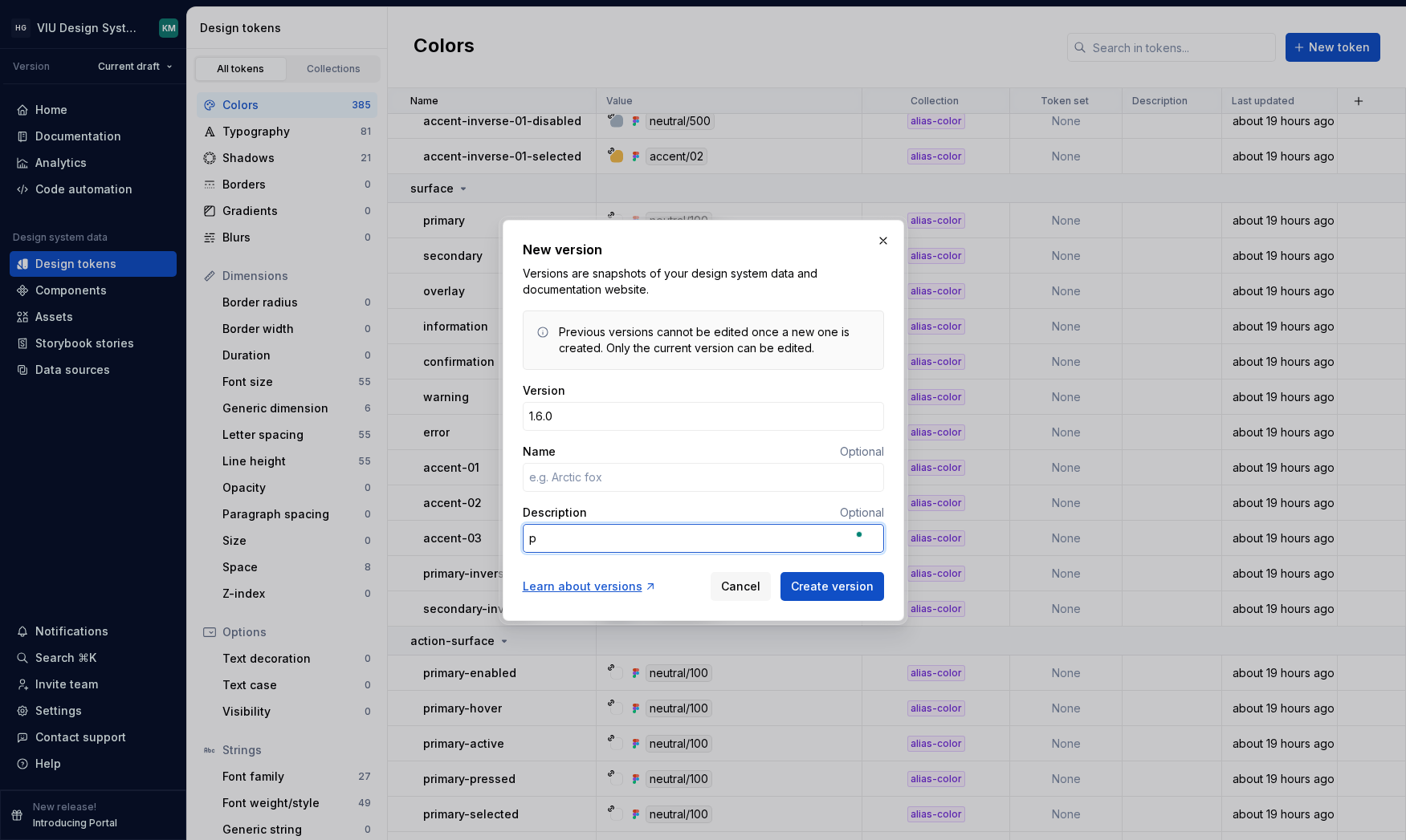
type textarea "*"
type textarea "p"
type textarea "*"
type textarea "U"
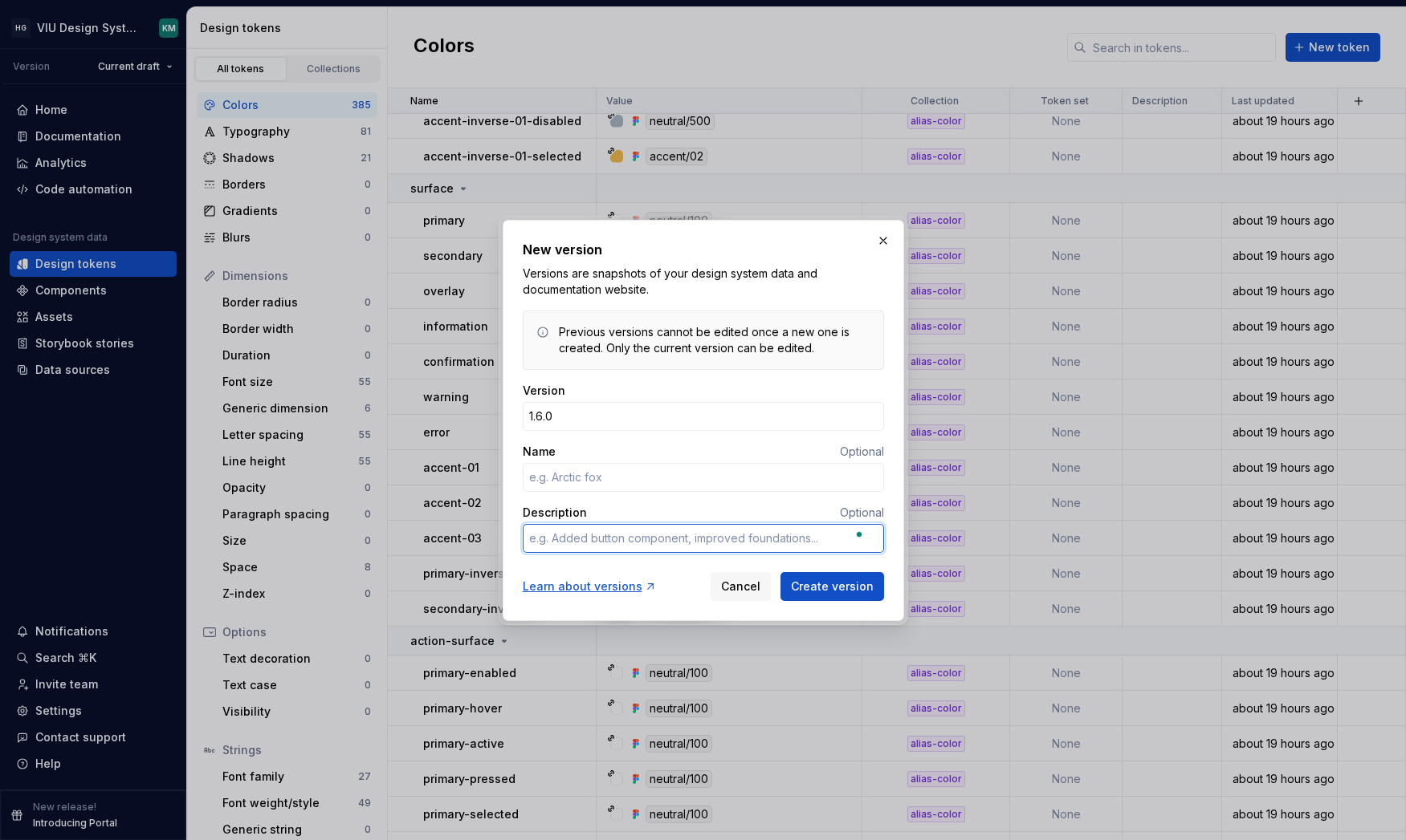
type textarea "*"
type textarea "Up"
type textarea "*"
type textarea "Upd"
type textarea "*"
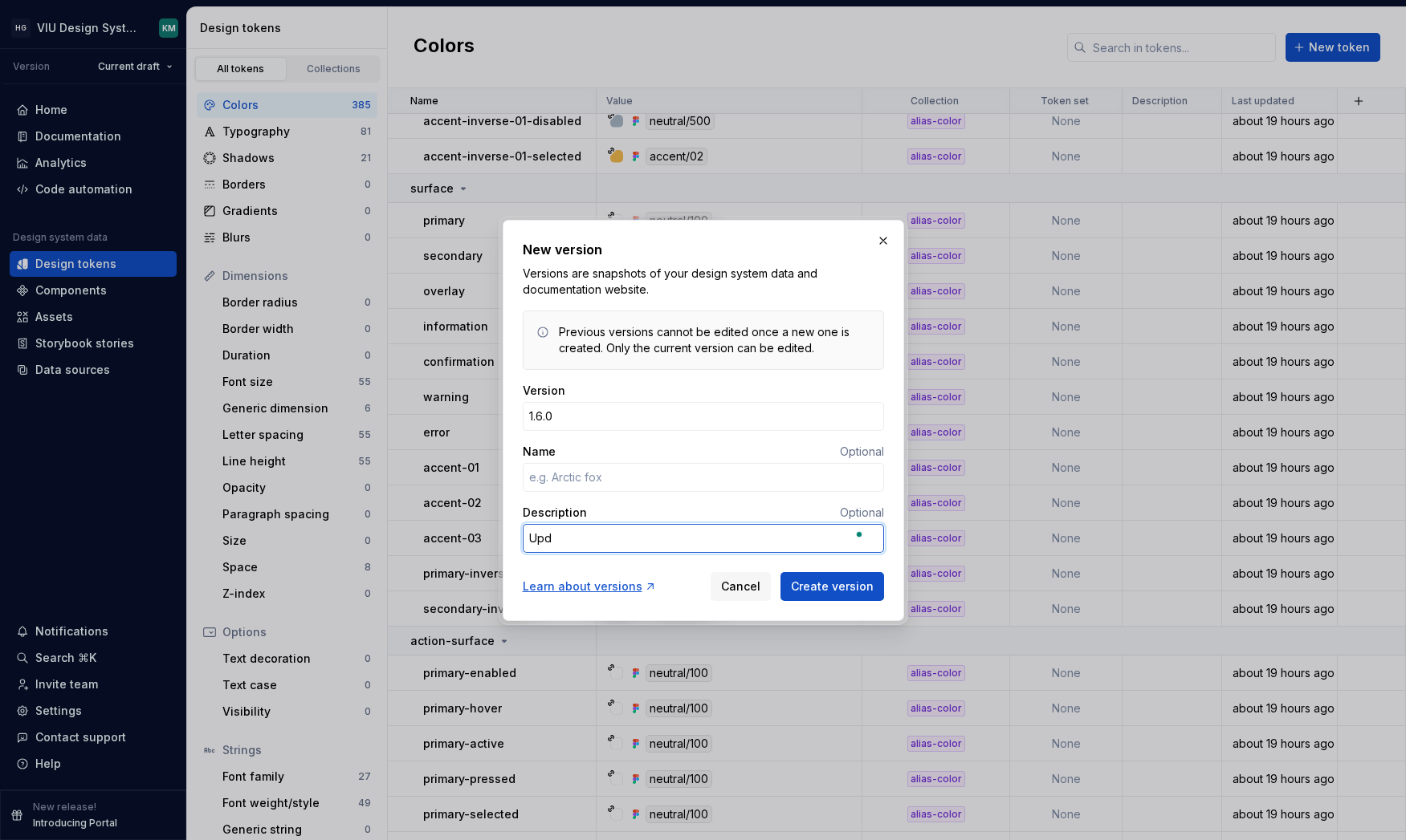
type textarea "Upda"
type textarea "*"
type textarea "Updat"
type textarea "*"
type textarea "Updati"
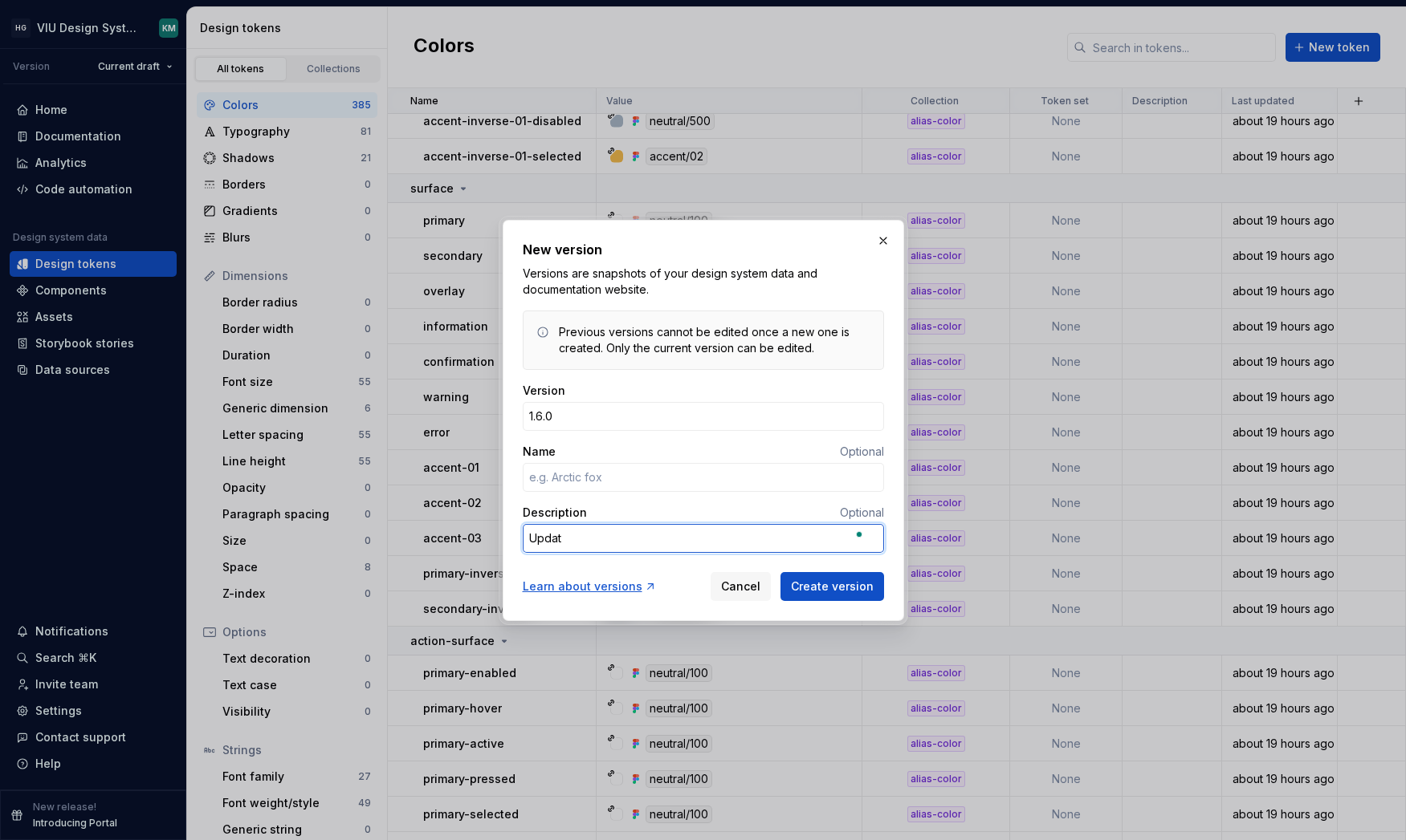
type textarea "*"
type textarea "Updatin"
type textarea "*"
type textarea "Updating"
type textarea "*"
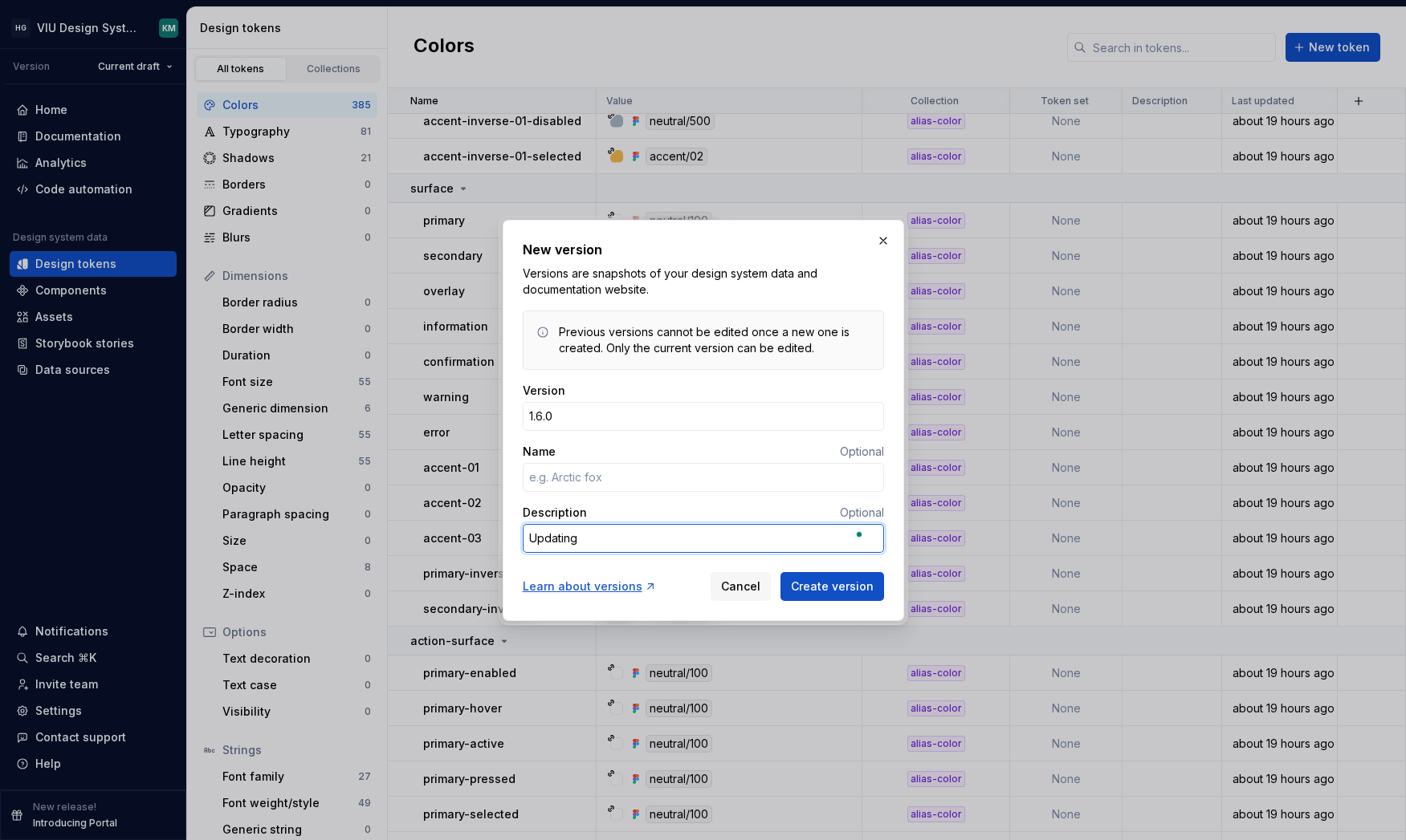
type textarea "Updating"
type textarea "*"
type textarea "Updating n"
type textarea "*"
type textarea "Updating"
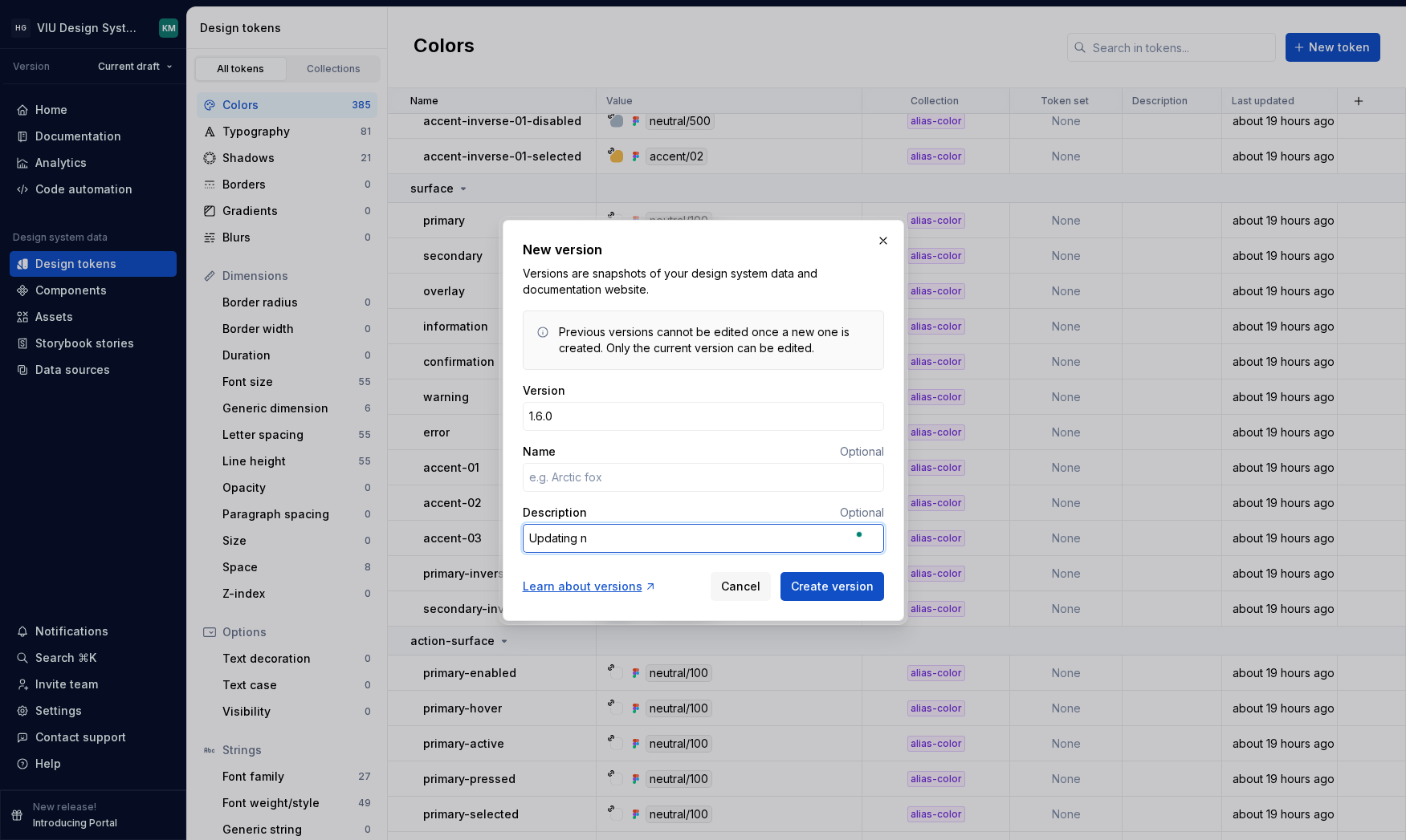
type textarea "*"
type textarea "Updating i"
type textarea "*"
type textarea "Updating in"
type textarea "*"
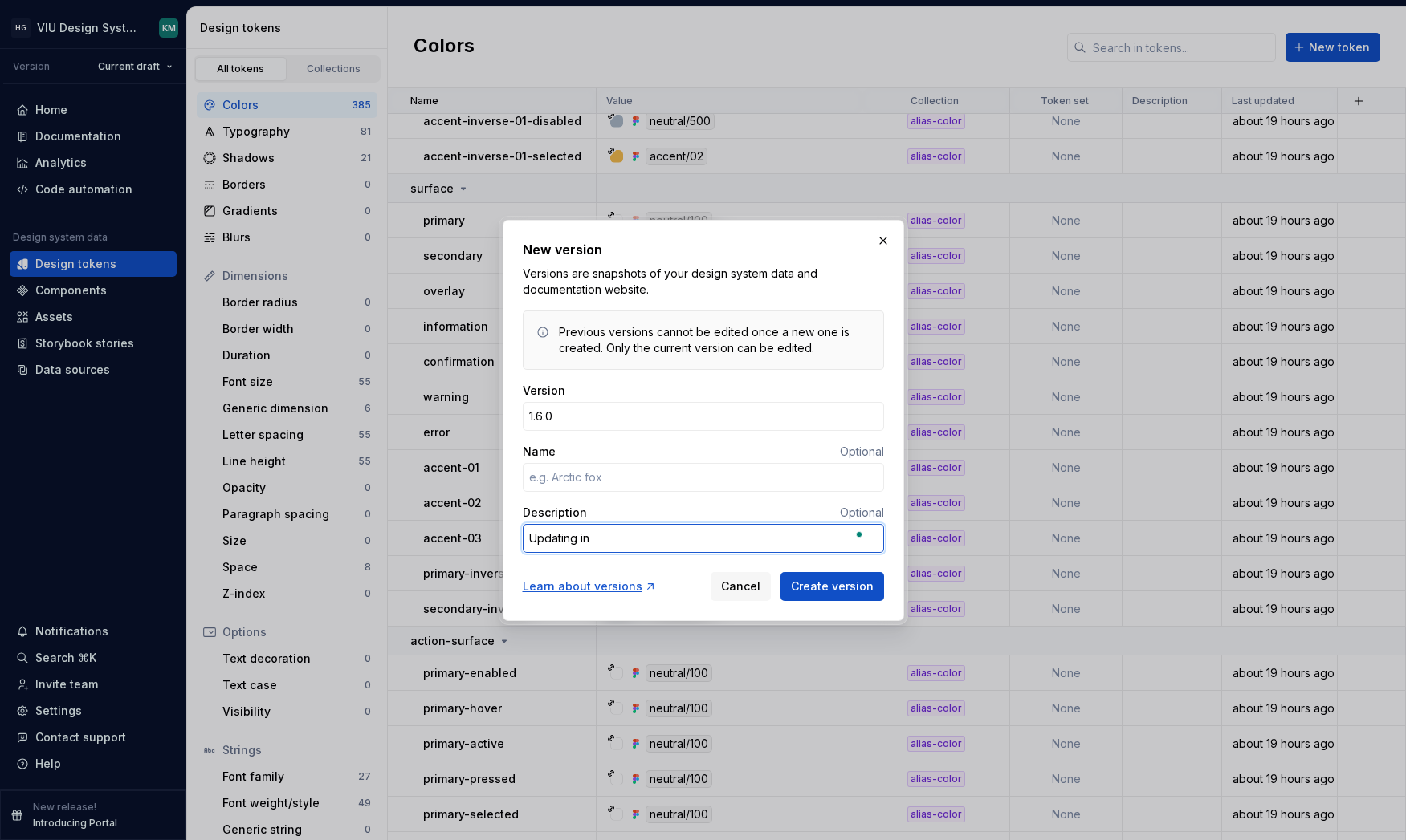
type textarea "Updating inv"
type textarea "*"
type textarea "Updating inve"
type textarea "*"
type textarea "Updating inver"
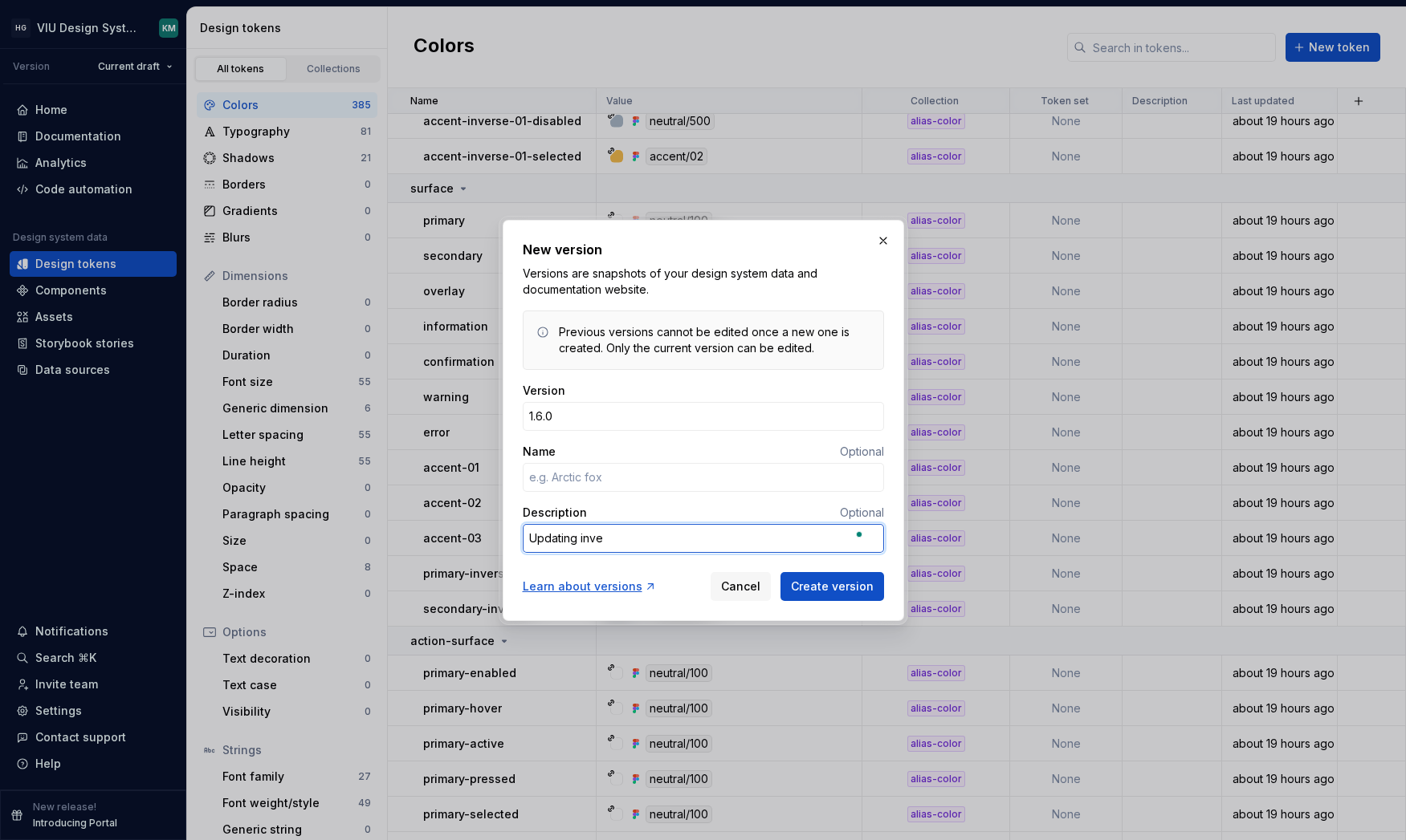
type textarea "*"
type textarea "Updating invers"
type textarea "*"
type textarea "Updating inverse"
type textarea "*"
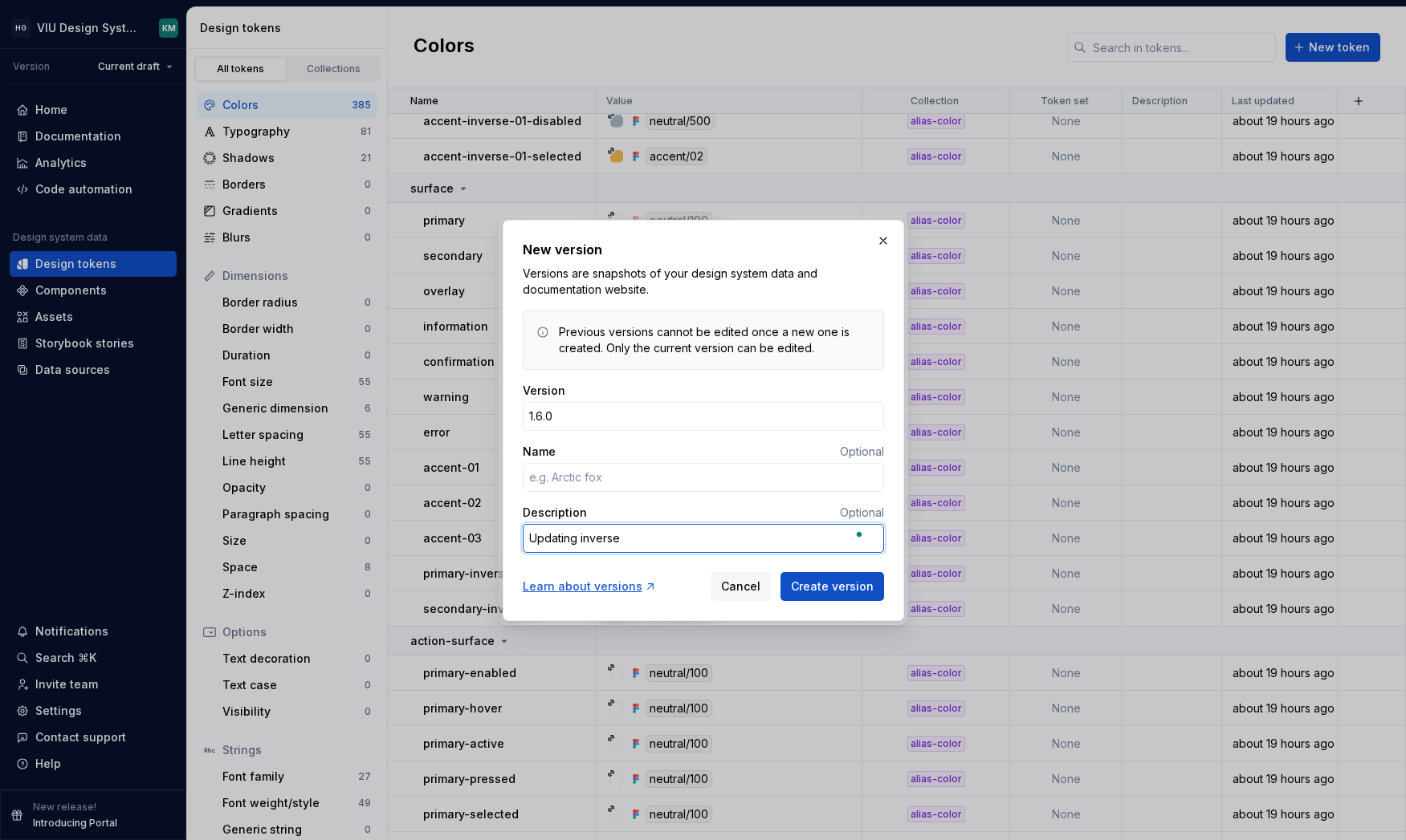
type textarea "Updating invers"
type textarea "*"
type textarea "Updating inver"
type textarea "*"
type textarea "Updating inve"
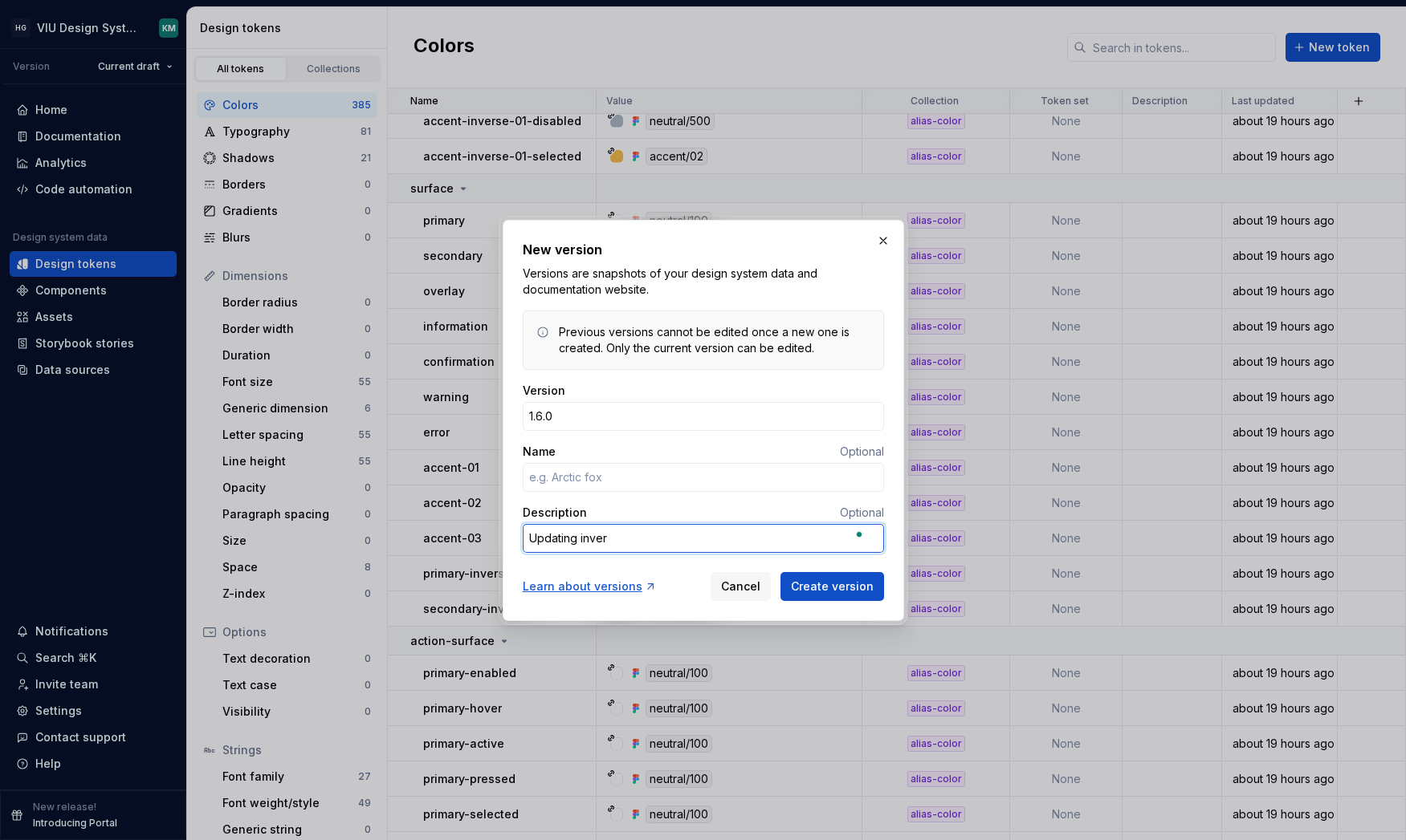
type textarea "*"
type textarea "Updating inv"
type textarea "*"
type textarea "Updating in"
type textarea "*"
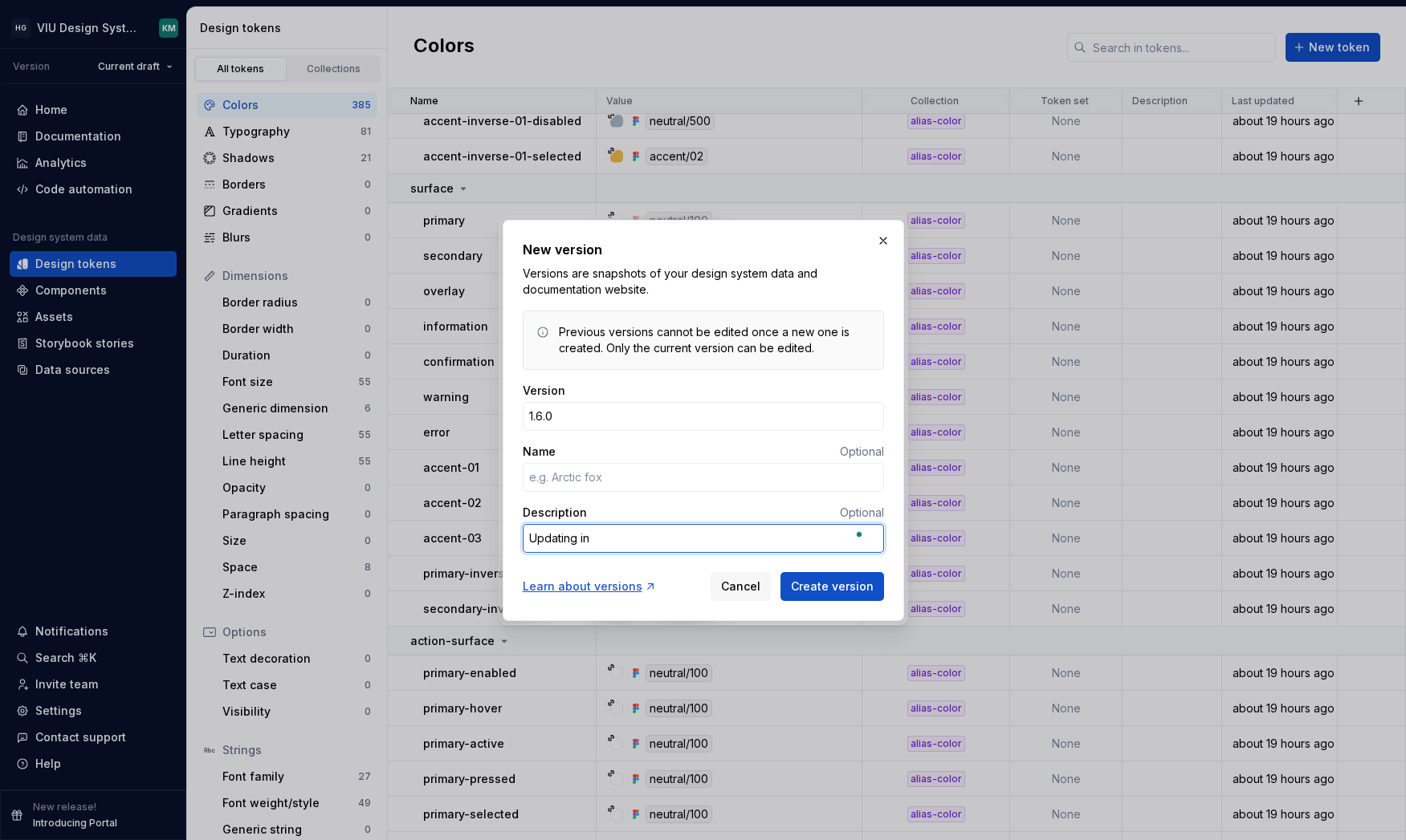
type textarea "Updating i"
type textarea "*"
type textarea "Updating"
type textarea "*"
type textarea "Updating e"
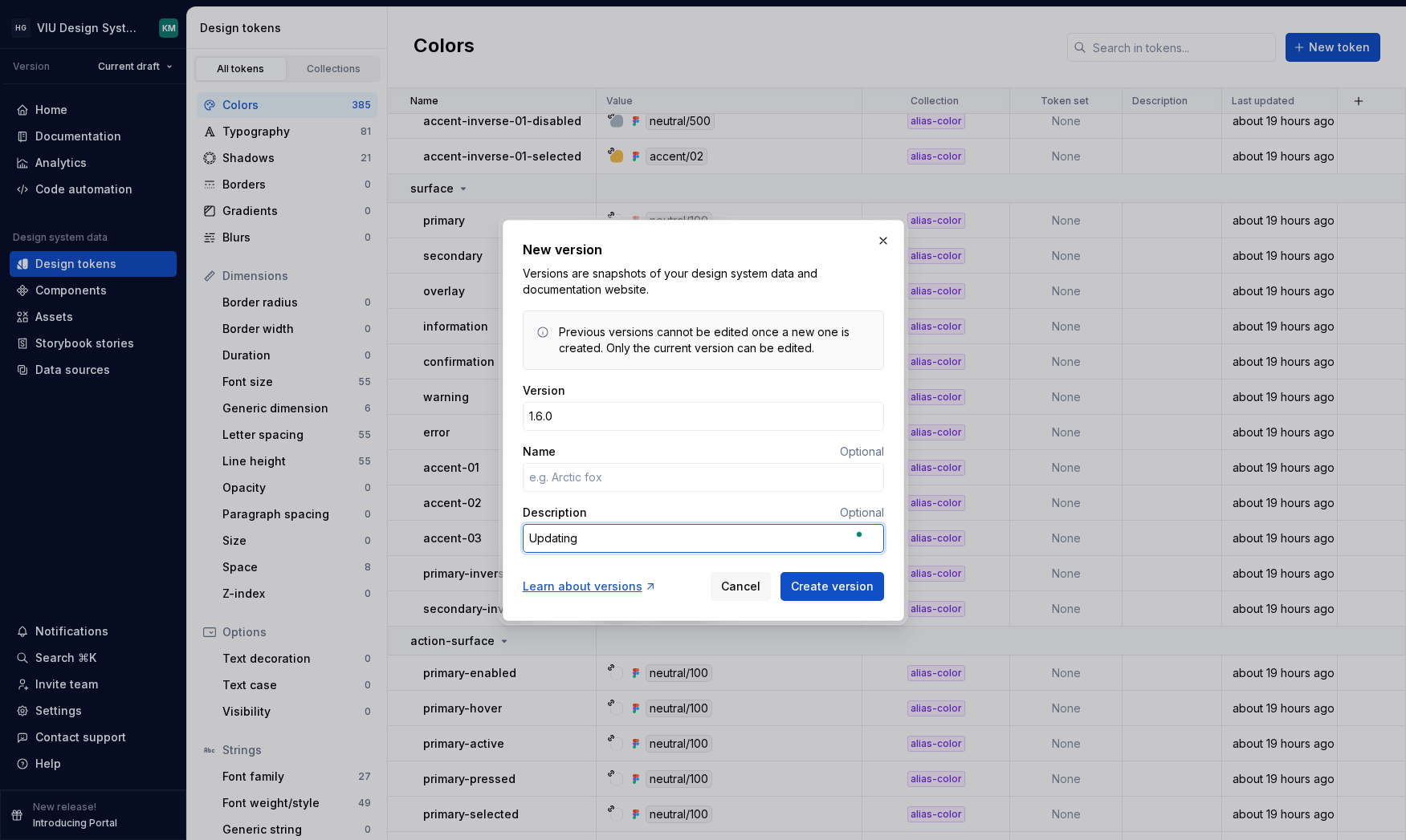
type textarea "*"
type textarea "Updating ex"
type textarea "*"
type textarea "Updating exi"
type textarea "*"
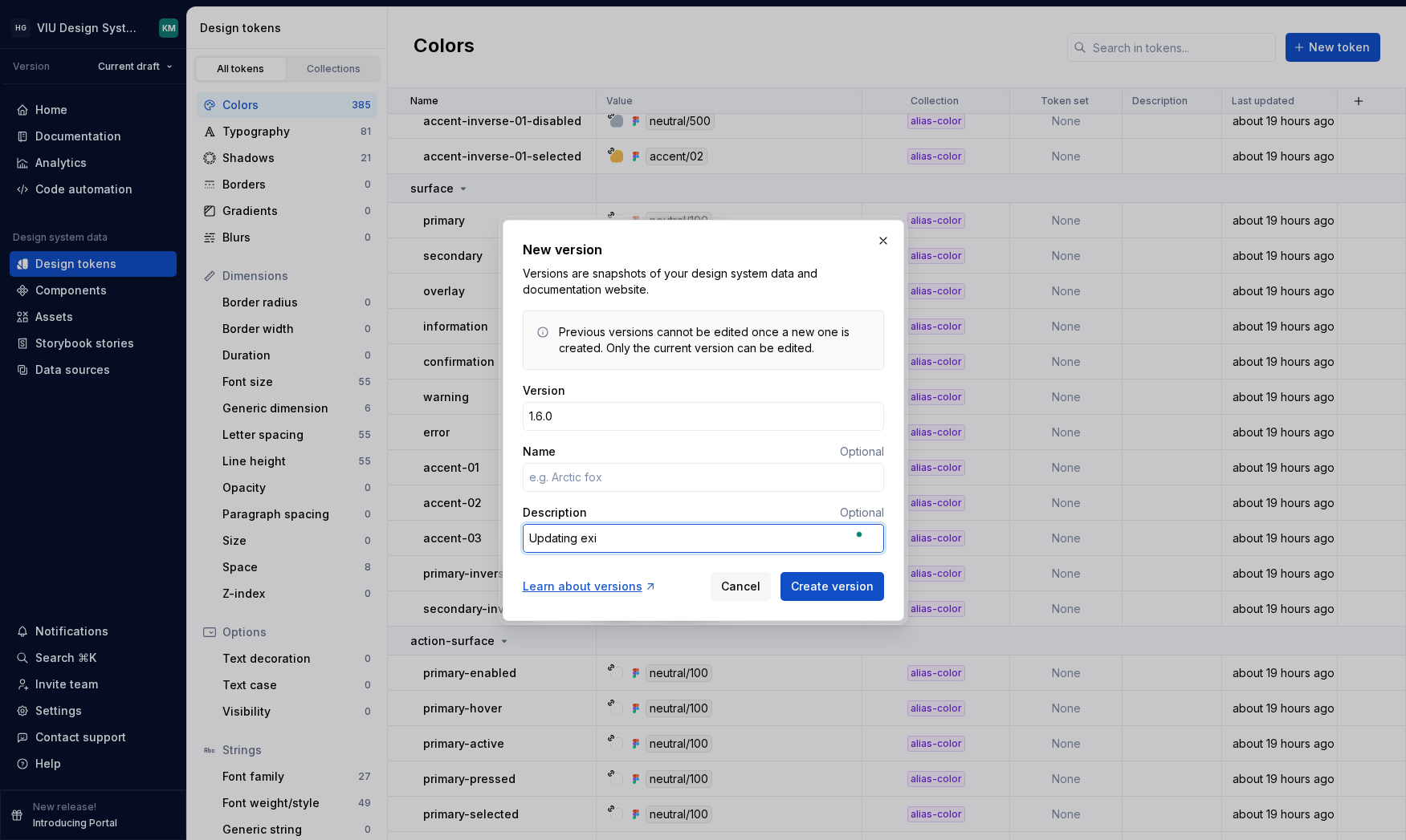
type textarea "Updating exis"
type textarea "*"
type textarea "Updating exist"
type textarea "*"
type textarea "Updating existi"
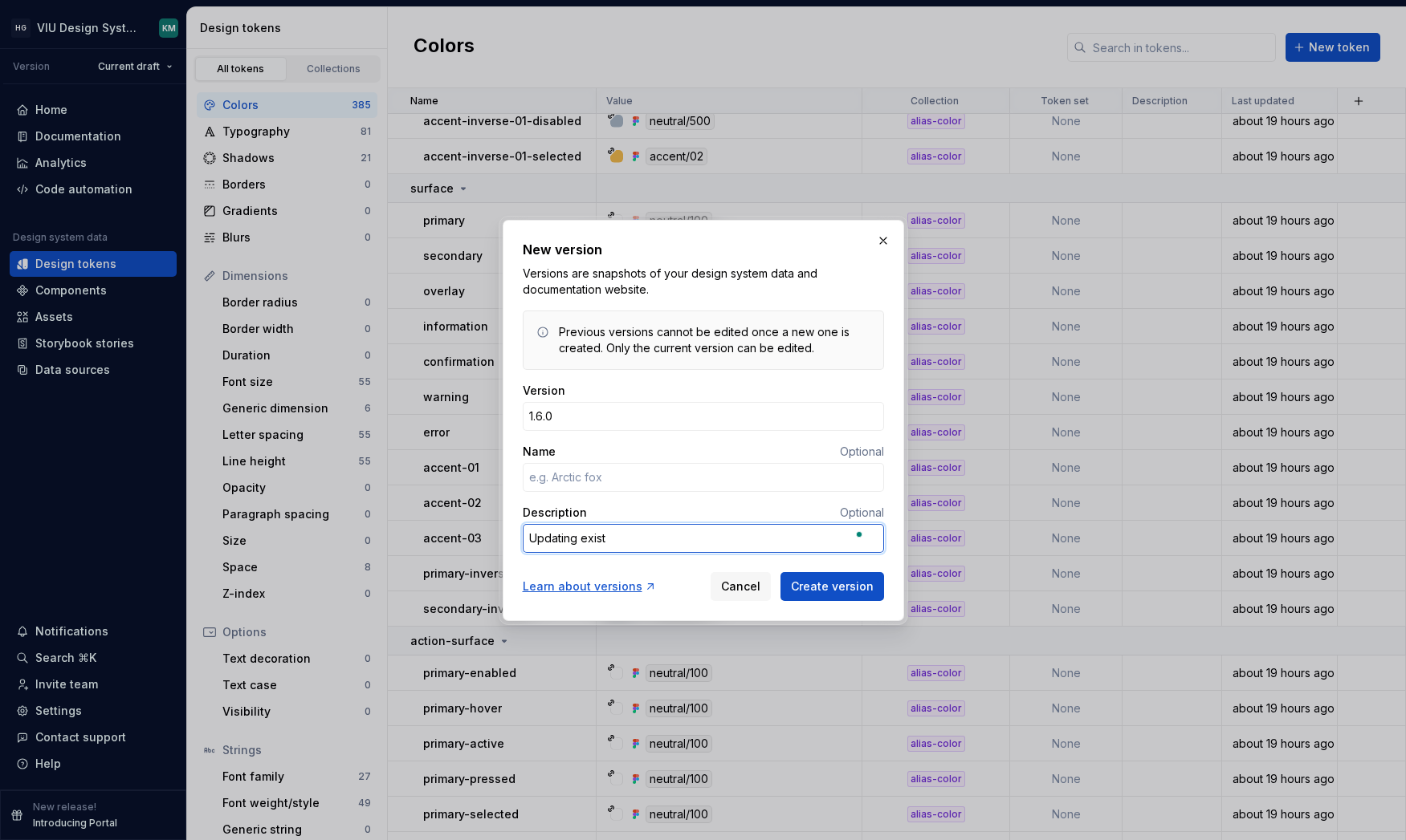
type textarea "*"
type textarea "Updating existin"
type textarea "*"
type textarea "Updating existing"
type textarea "*"
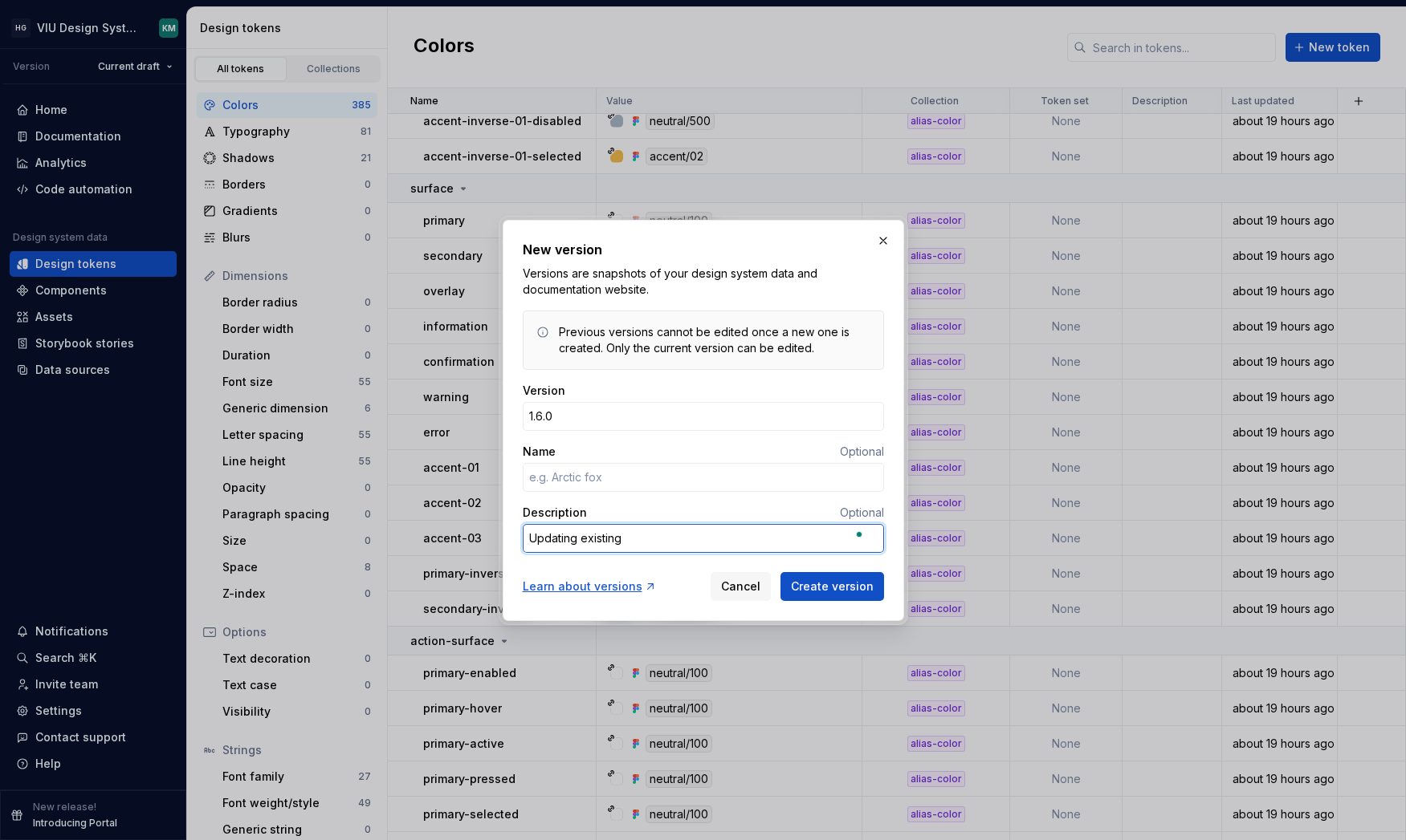
type textarea "Updating existing"
type textarea "*"
type textarea "Updating existing i"
type textarea "*"
type textarea "Updating existing in"
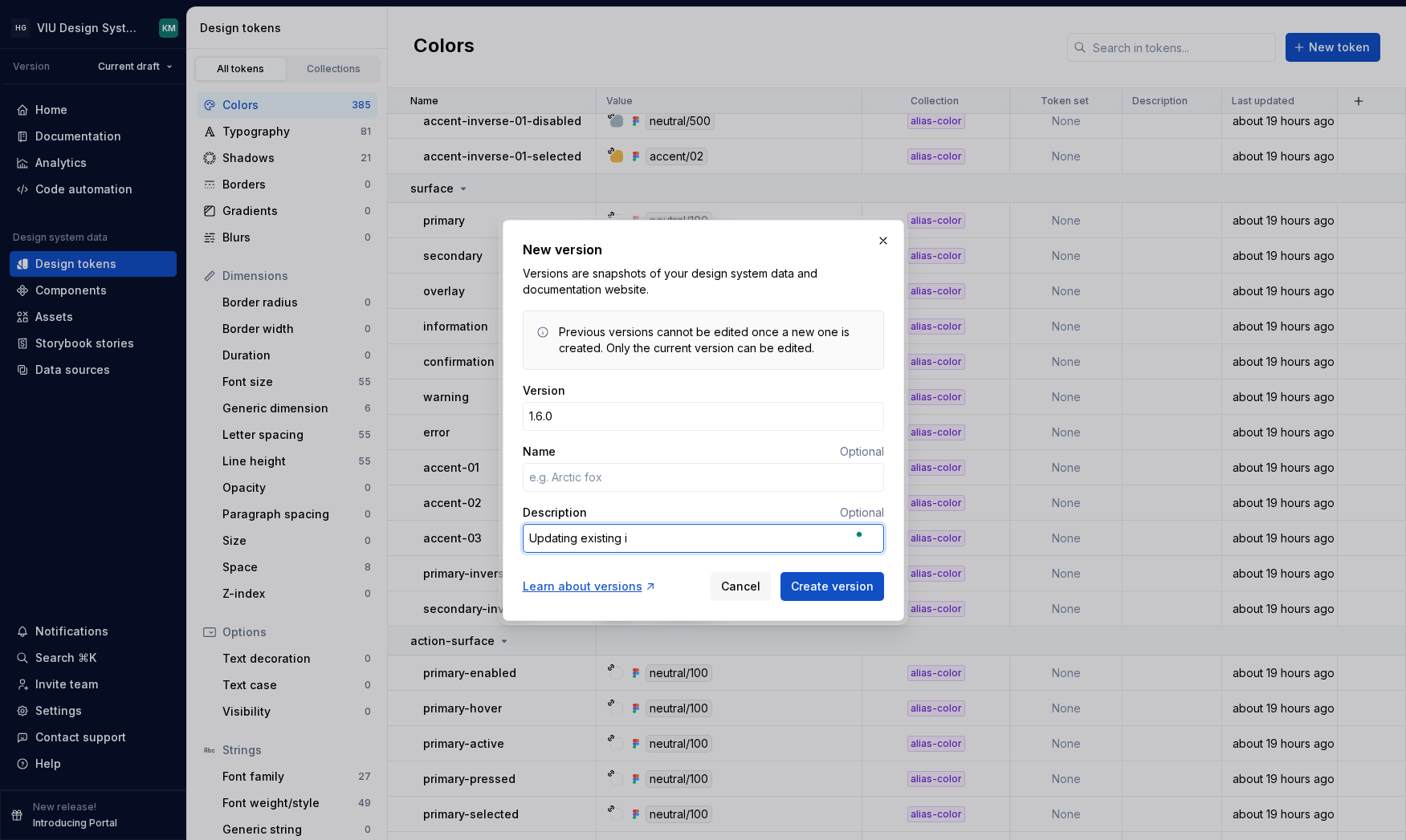
type textarea "*"
type textarea "Updating existing inv"
type textarea "*"
type textarea "Updating existing inve"
type textarea "*"
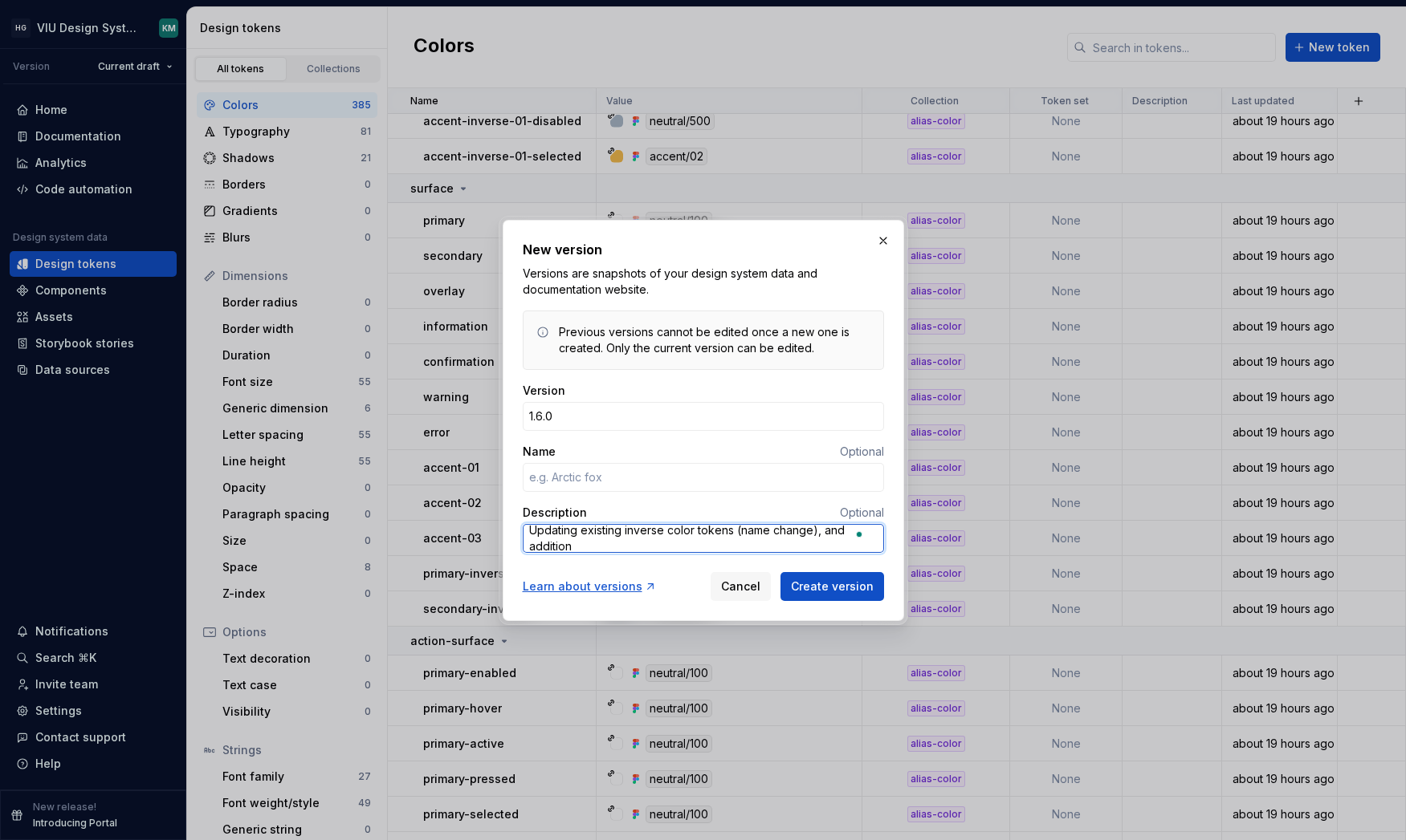
scroll to position [0, 0]
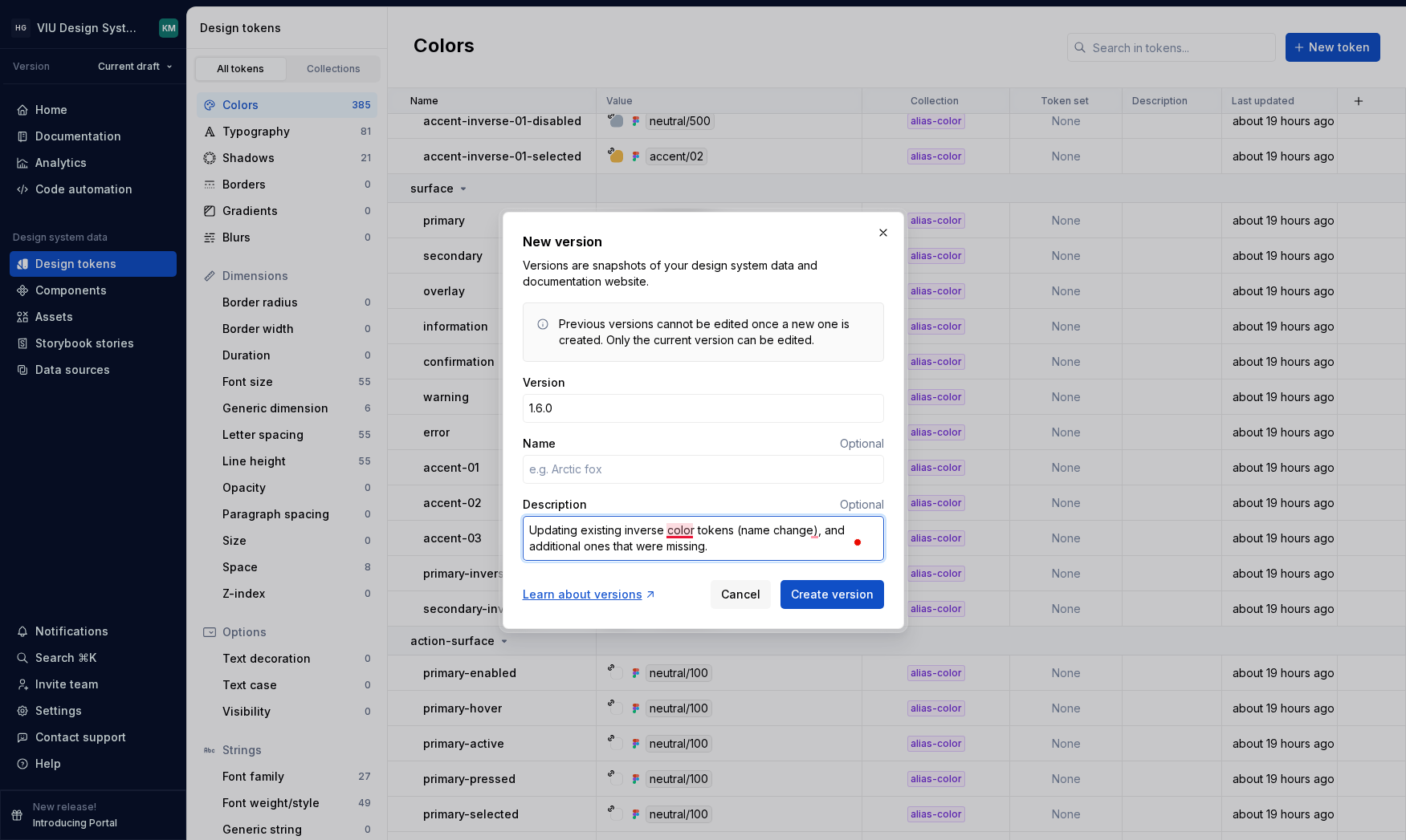
click at [682, 524] on textarea "Updating existing inverse color tokens (name change), and additional ones that …" at bounding box center [703, 538] width 361 height 45
click at [680, 533] on textarea "Updating existing inverse color tokens (name change), and additional ones that …" at bounding box center [703, 538] width 361 height 45
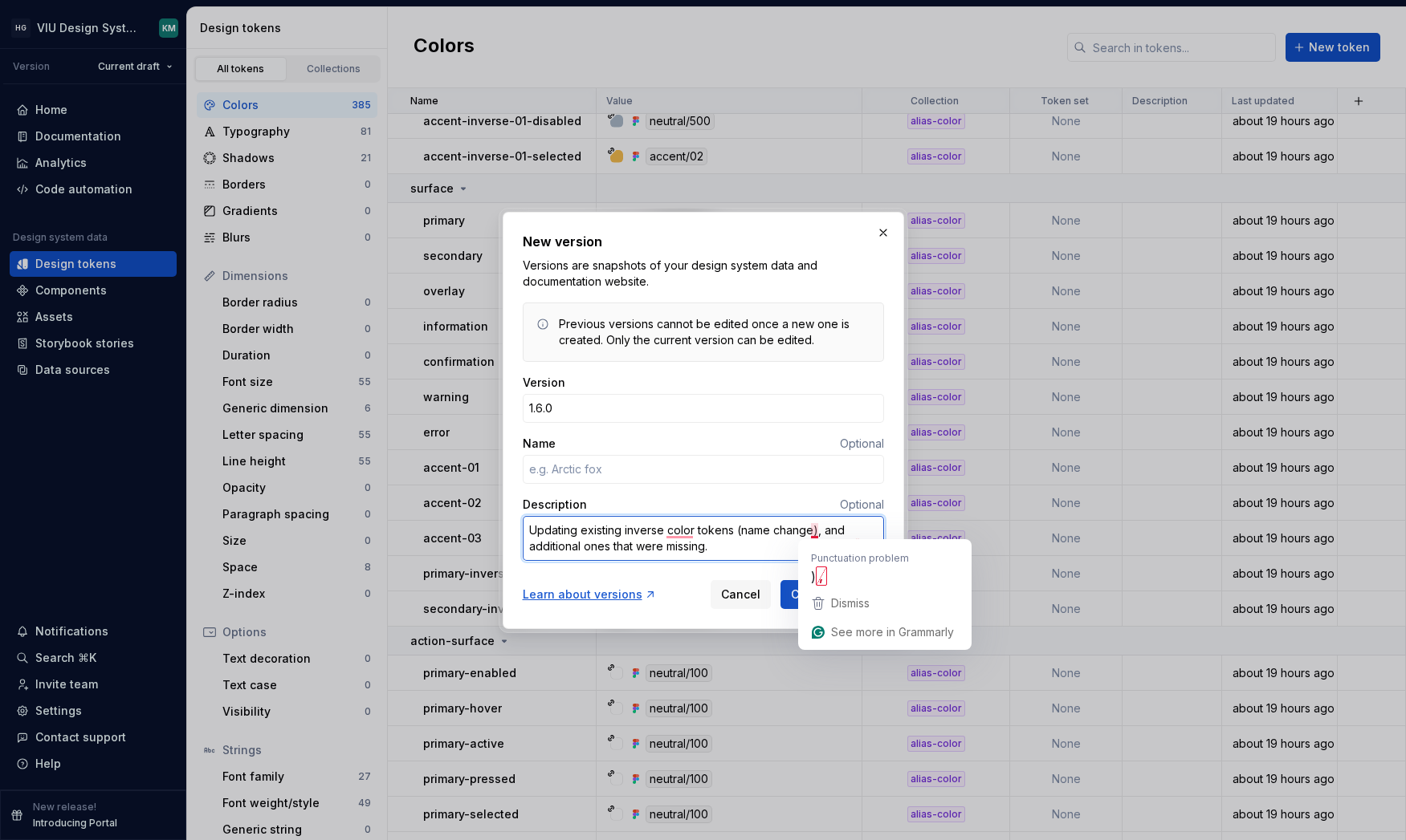
click at [801, 530] on textarea "Updating existing inverse color tokens (name change), and additional ones that …" at bounding box center [703, 538] width 361 height 45
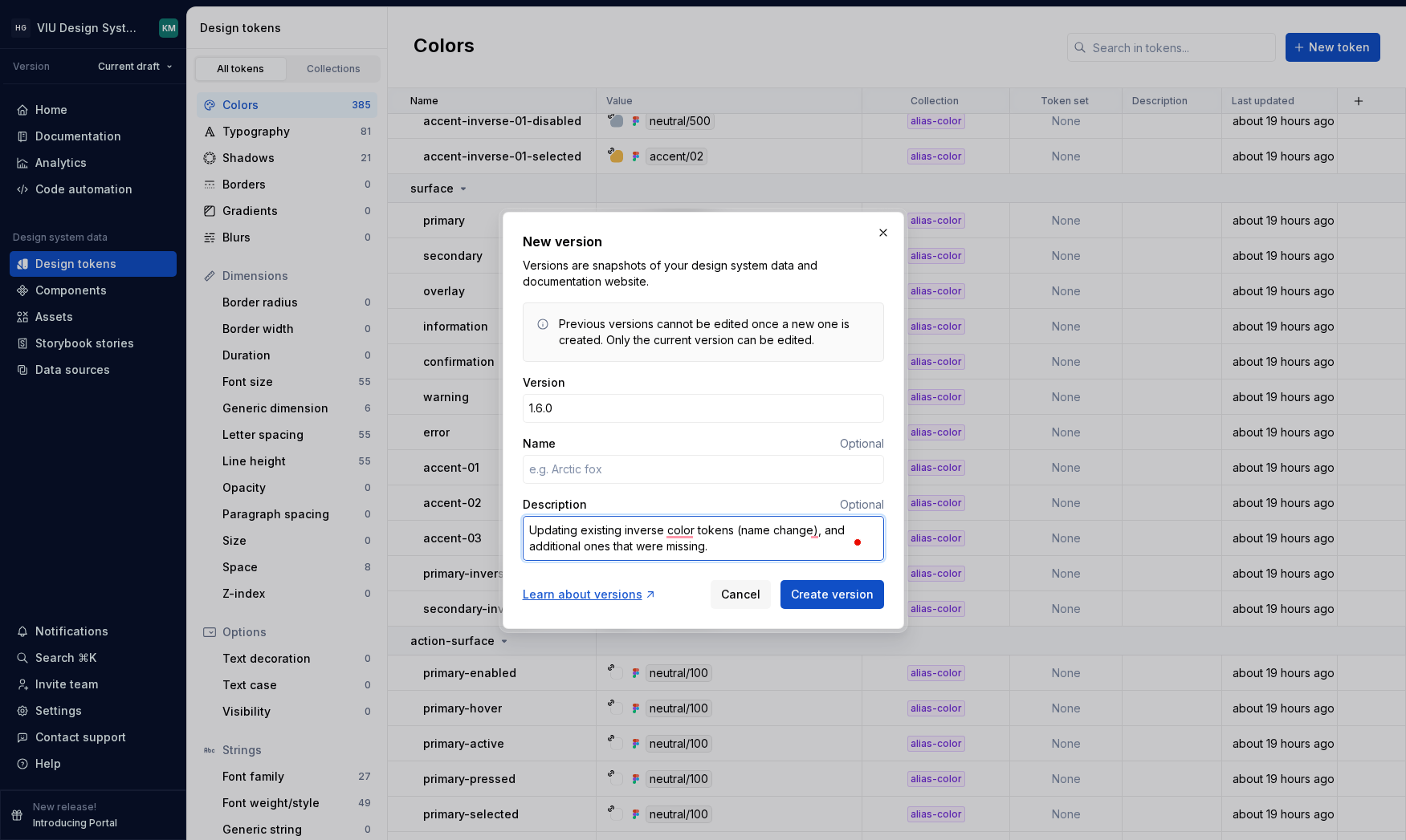
drag, startPoint x: 815, startPoint y: 536, endPoint x: 828, endPoint y: 529, distance: 14.8
click at [815, 535] on textarea "Updating existing inverse color tokens (name change), and additional ones that …" at bounding box center [703, 538] width 361 height 45
click at [840, 597] on span "Create version" at bounding box center [832, 595] width 83 height 16
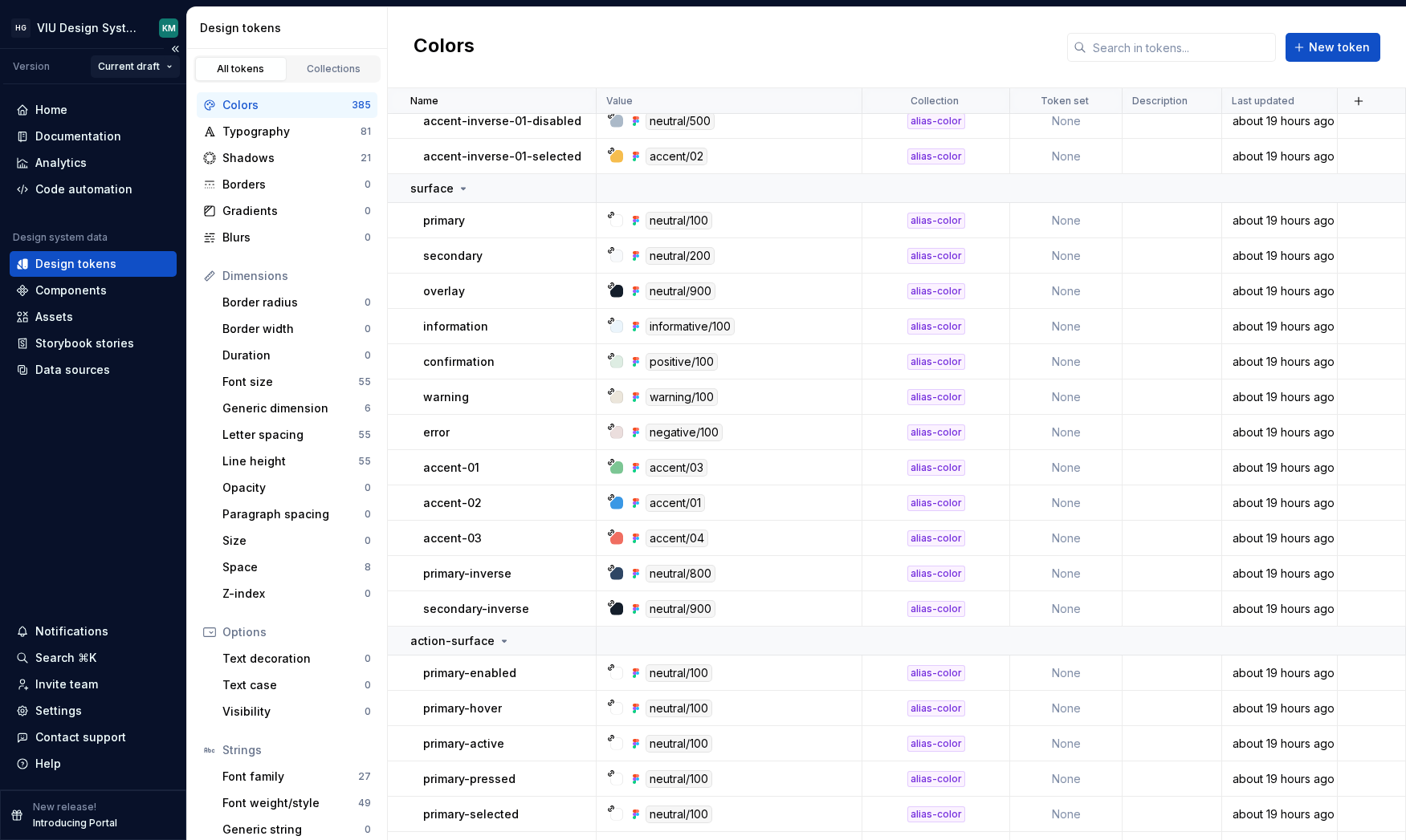
click at [147, 65] on html "HG VIU Design System KM Version Current draft Home Documentation Analytics Code…" at bounding box center [703, 420] width 1406 height 840
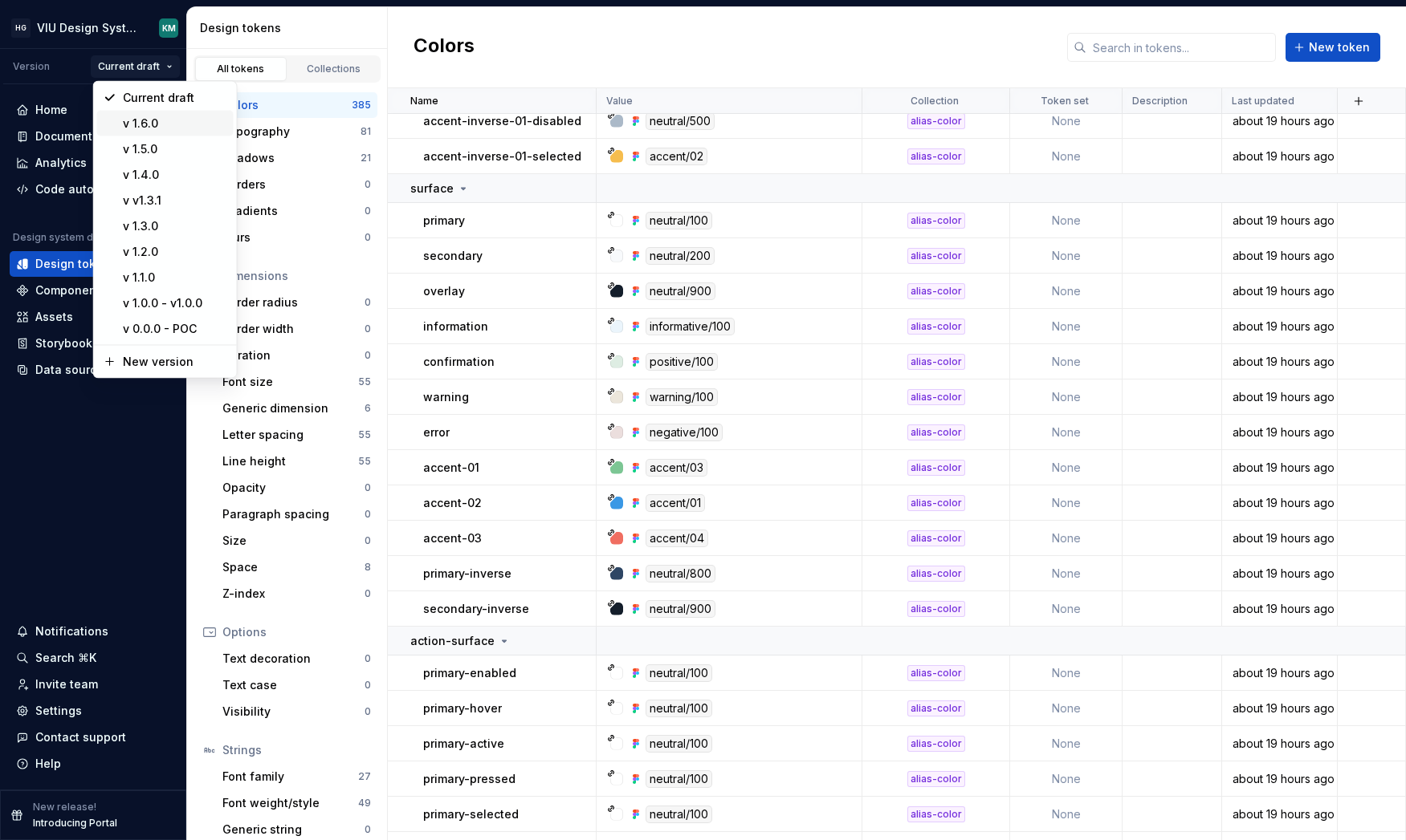
click at [143, 116] on div "v 1.6.0" at bounding box center [175, 124] width 105 height 16
